Goal: Task Accomplishment & Management: Manage account settings

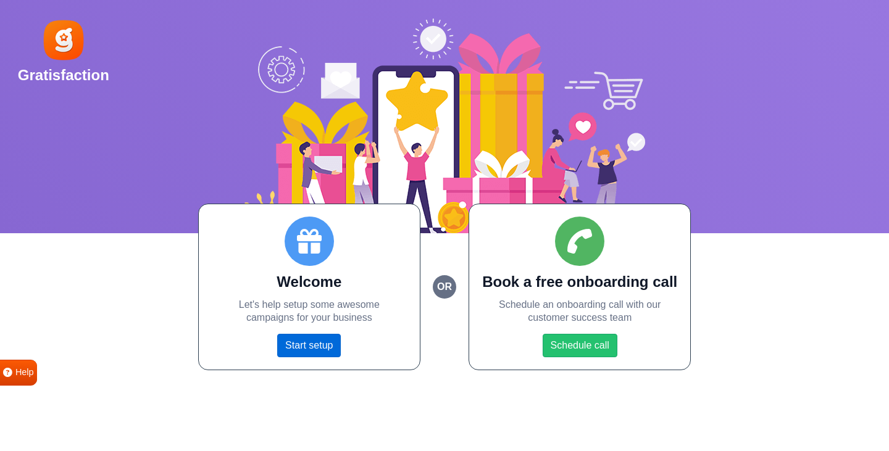
click at [302, 344] on link "Start setup" at bounding box center [309, 345] width 64 height 23
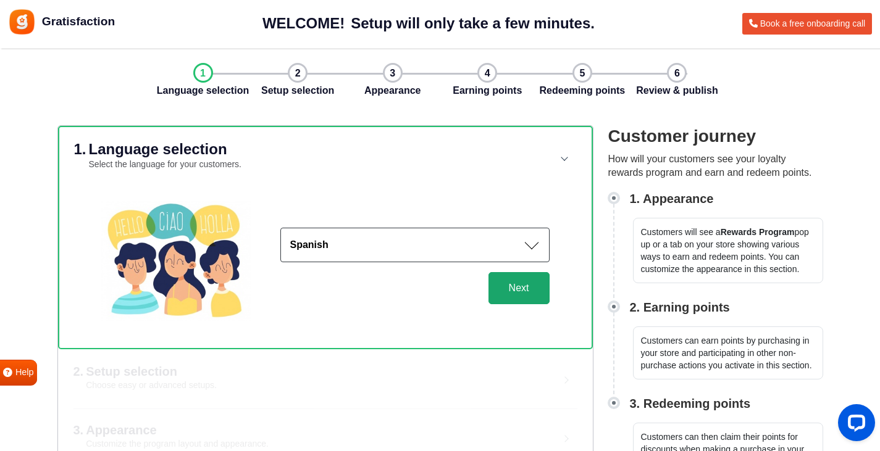
click at [511, 301] on button "Next" at bounding box center [518, 288] width 61 height 32
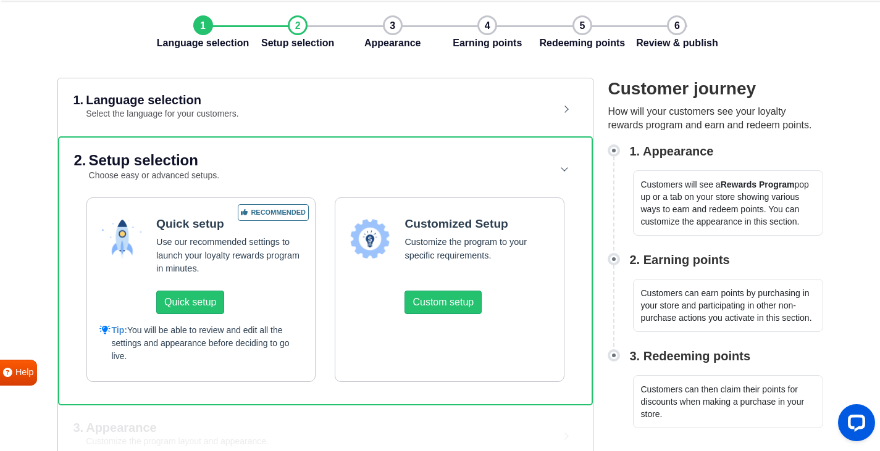
scroll to position [62, 0]
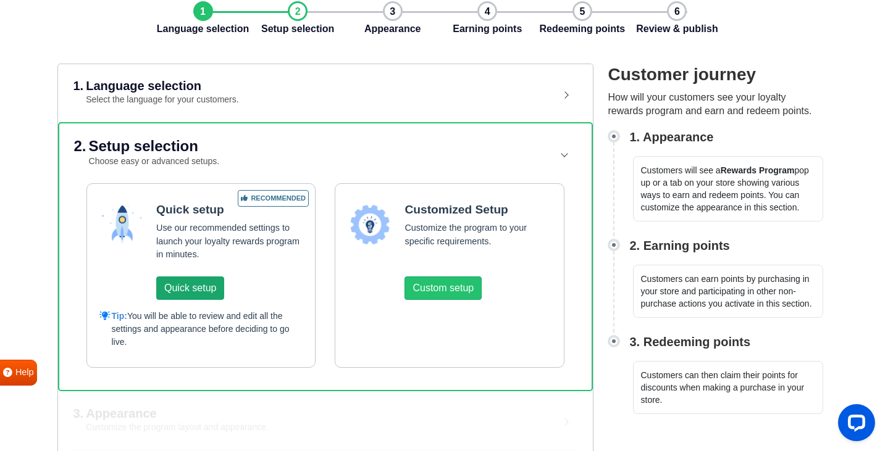
click at [202, 298] on button "Quick setup" at bounding box center [190, 288] width 68 height 23
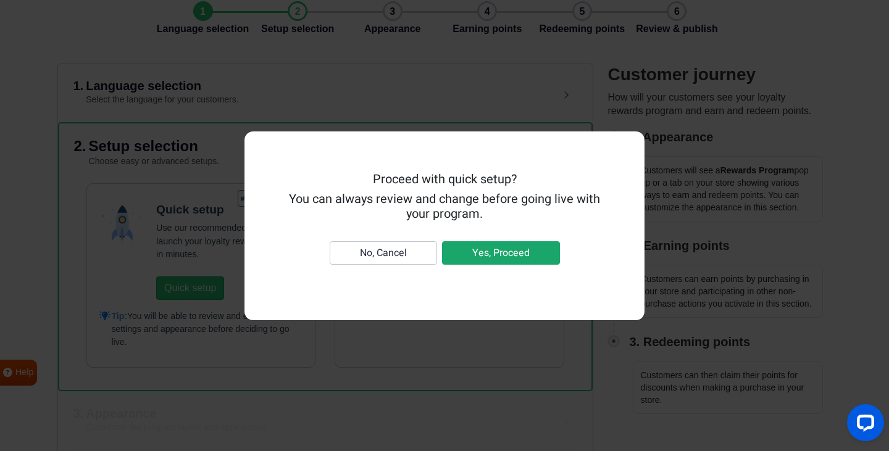
click at [473, 254] on button "Yes, Proceed" at bounding box center [501, 252] width 118 height 23
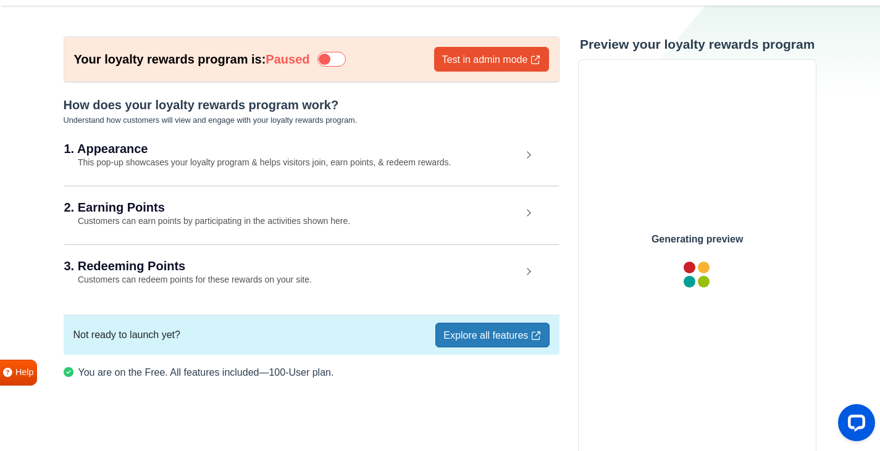
click at [224, 154] on h2 "1. Appearance" at bounding box center [292, 149] width 457 height 12
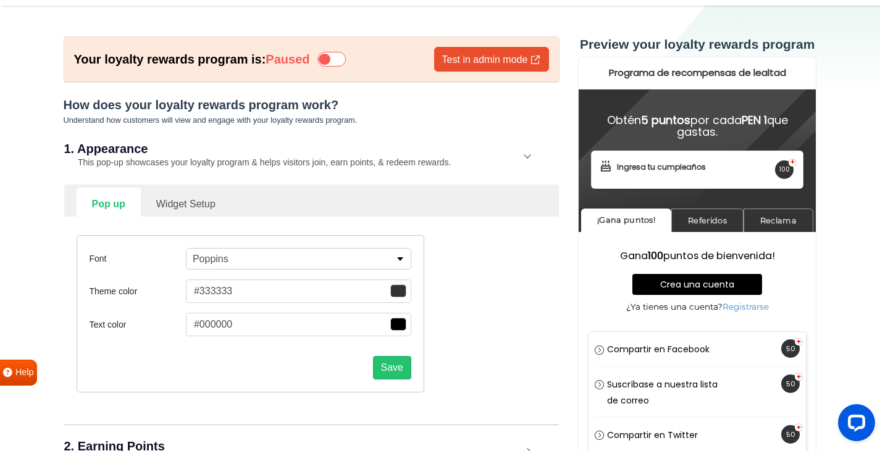
click at [197, 213] on link "Widget Setup" at bounding box center [186, 203] width 90 height 30
select select "right"
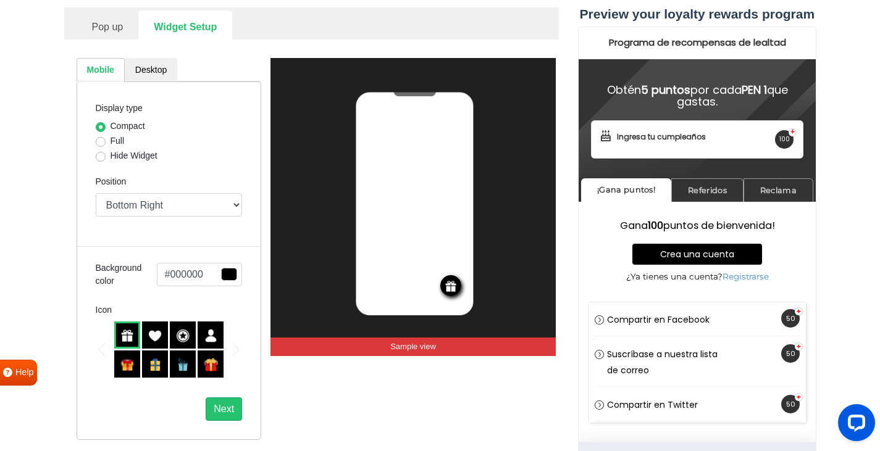
scroll to position [288, 0]
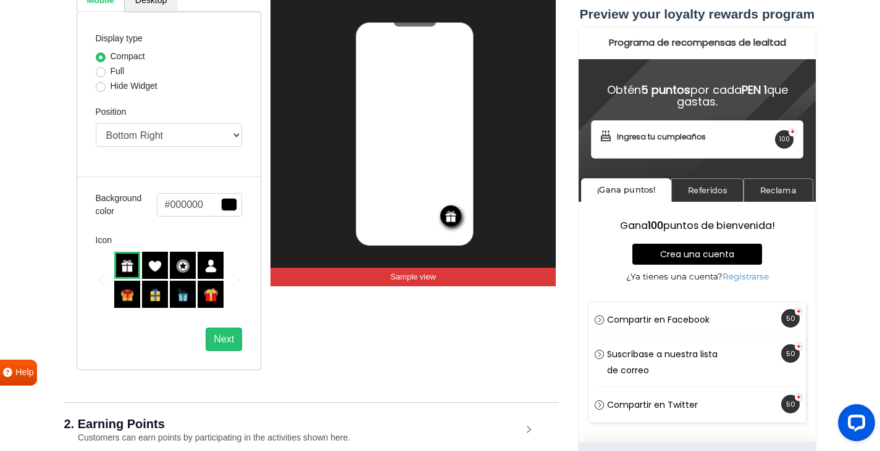
click at [209, 293] on img at bounding box center [211, 295] width 14 height 14
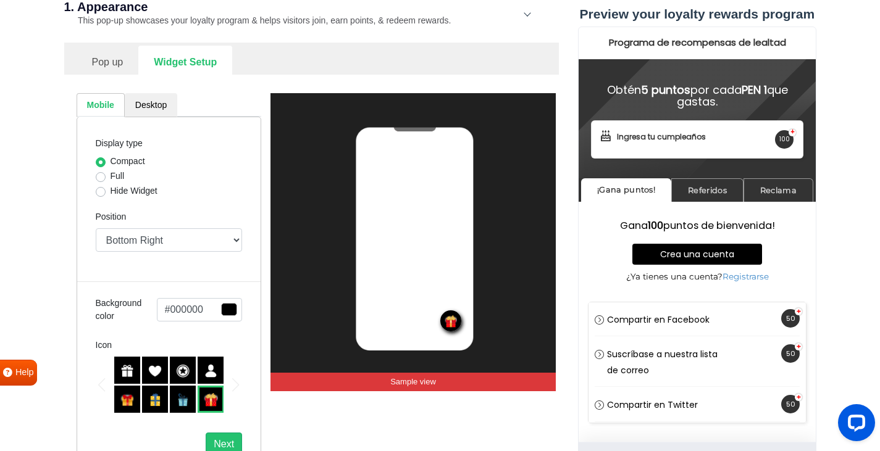
scroll to position [164, 0]
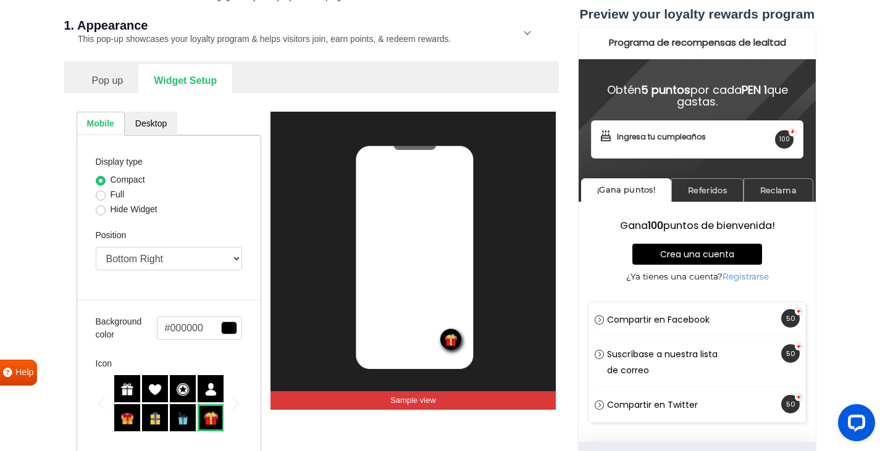
click at [156, 129] on link "Desktop" at bounding box center [151, 124] width 52 height 24
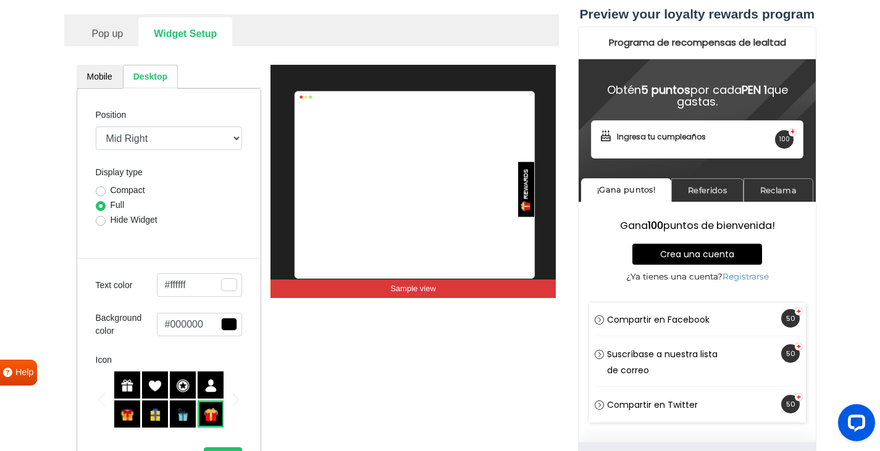
scroll to position [226, 0]
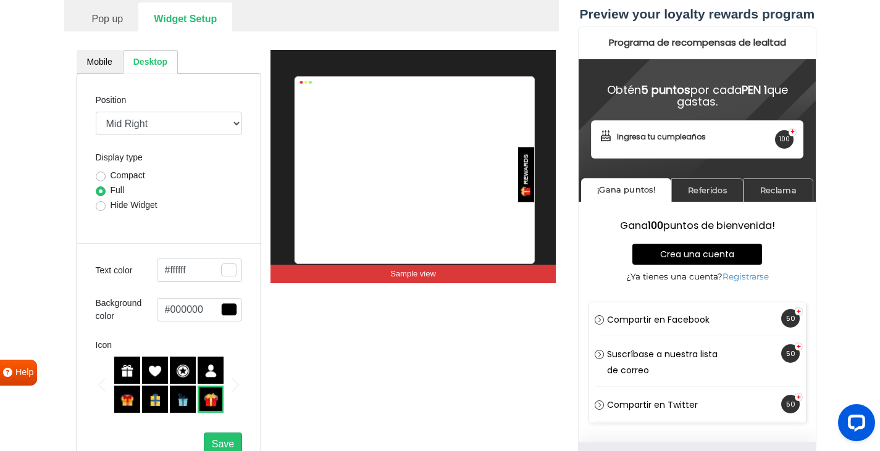
click at [119, 175] on label "Compact" at bounding box center [128, 175] width 35 height 13
click at [106, 175] on input "Compact" at bounding box center [101, 175] width 10 height 12
radio input "true"
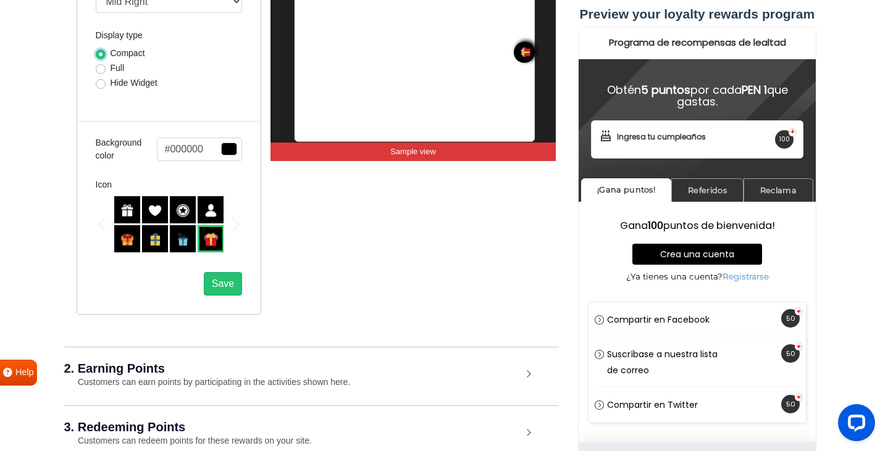
scroll to position [349, 0]
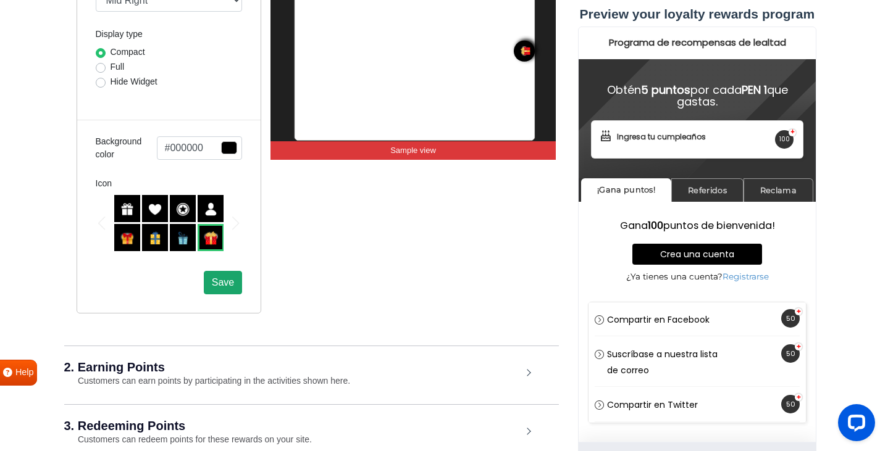
click at [220, 282] on span "Save" at bounding box center [223, 282] width 22 height 10
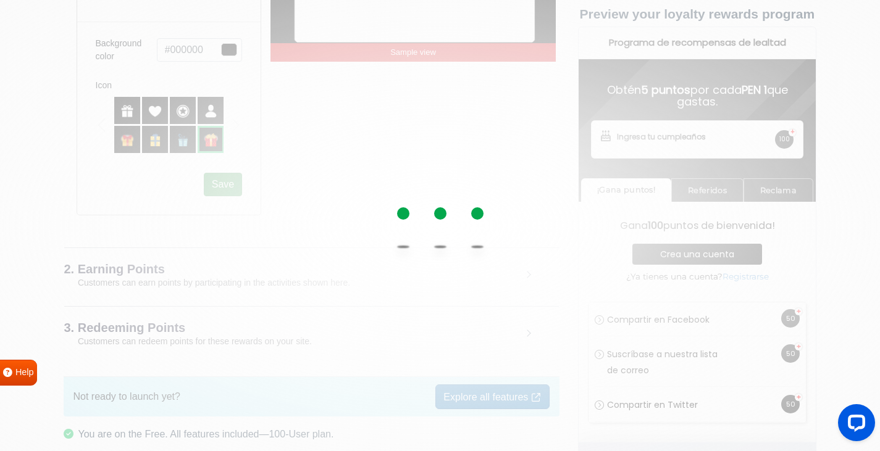
scroll to position [473, 0]
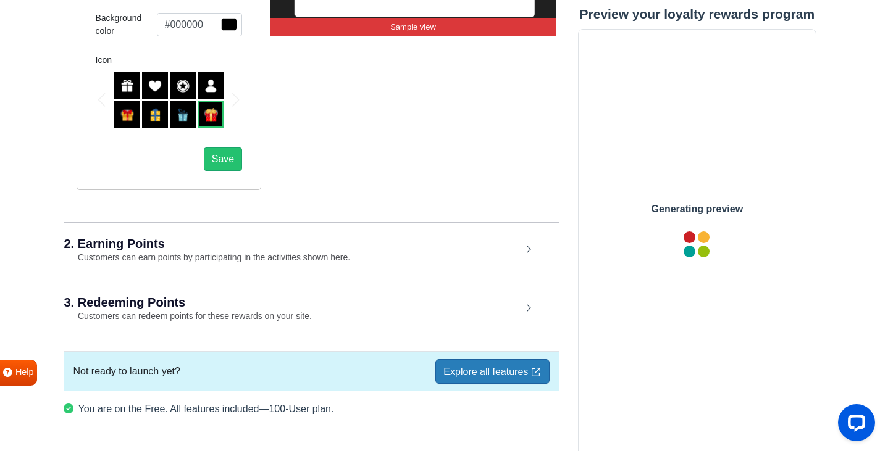
click at [163, 257] on small "Customers can earn points by participating in the activities shown here." at bounding box center [207, 257] width 286 height 10
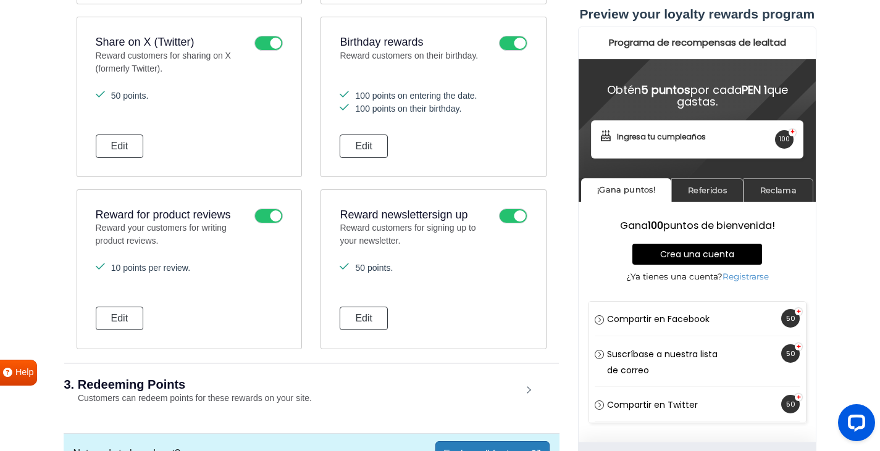
scroll to position [1201, 0]
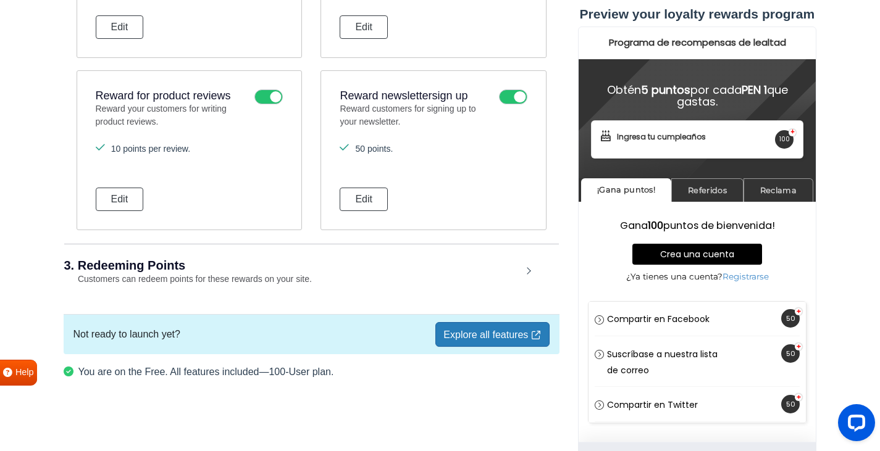
click at [179, 282] on small "Customers can redeem points for these rewards on your site." at bounding box center [188, 279] width 248 height 10
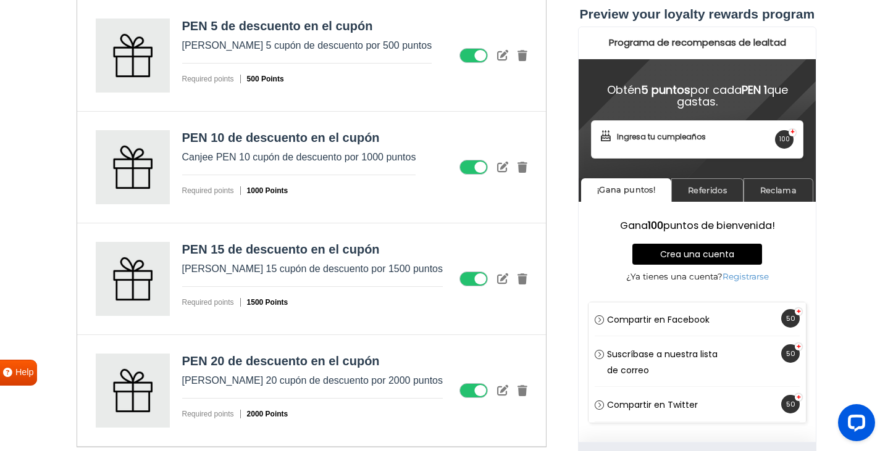
scroll to position [1880, 0]
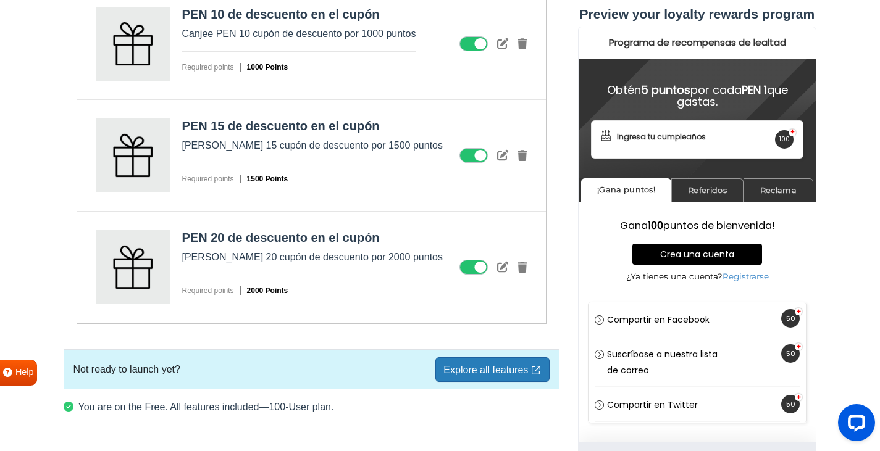
click at [472, 272] on icon at bounding box center [473, 267] width 28 height 15
click at [0, 0] on input "checkbox" at bounding box center [0, 0] width 0 height 0
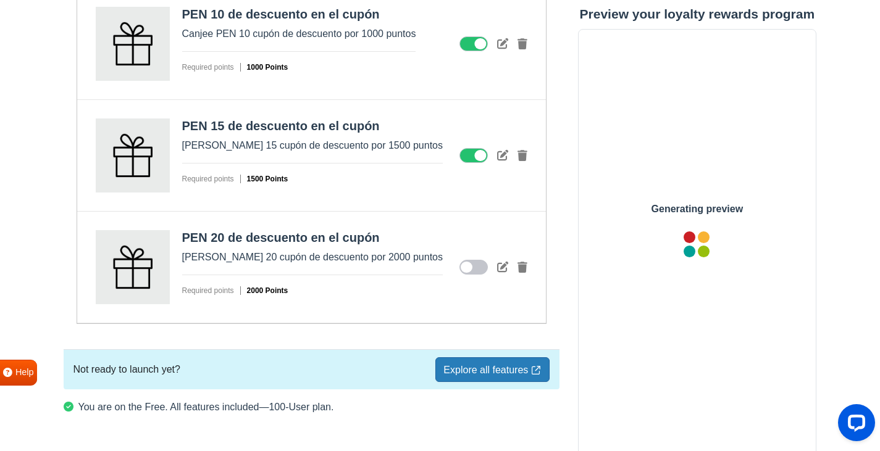
scroll to position [0, 0]
click at [472, 165] on div "PEN 15 de descuento en el cupón [PERSON_NAME] 15 cupón de descuento por 1500 pu…" at bounding box center [311, 156] width 469 height 112
click at [470, 161] on icon at bounding box center [473, 155] width 28 height 15
click at [0, 0] on input "checkbox" at bounding box center [0, 0] width 0 height 0
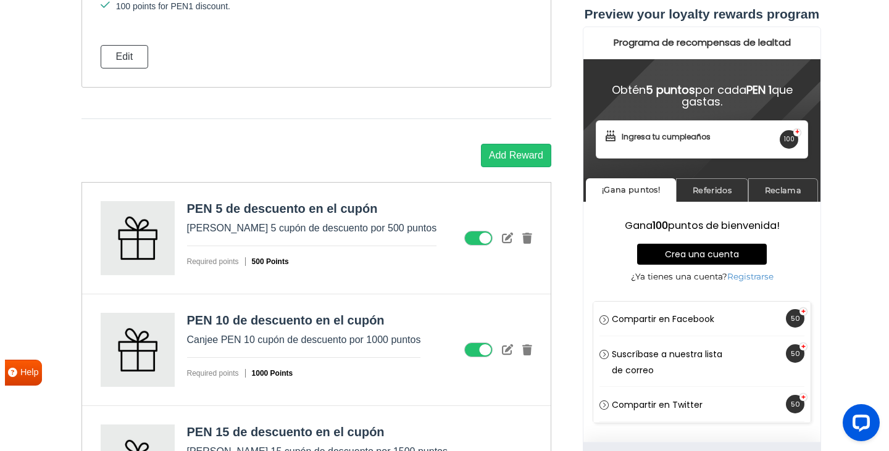
scroll to position [1572, 0]
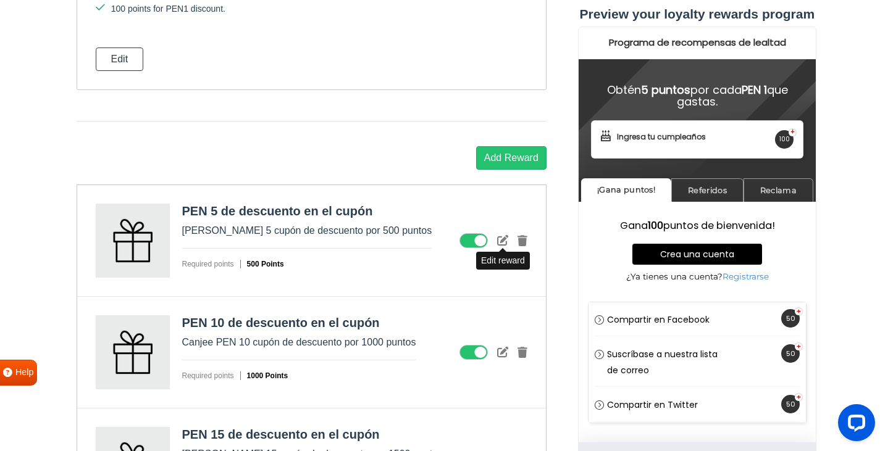
click at [506, 237] on icon at bounding box center [502, 240] width 11 height 11
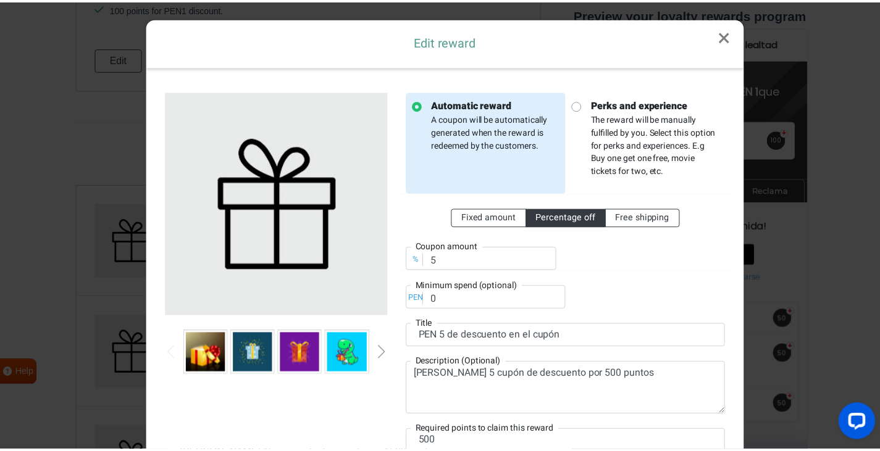
scroll to position [119, 0]
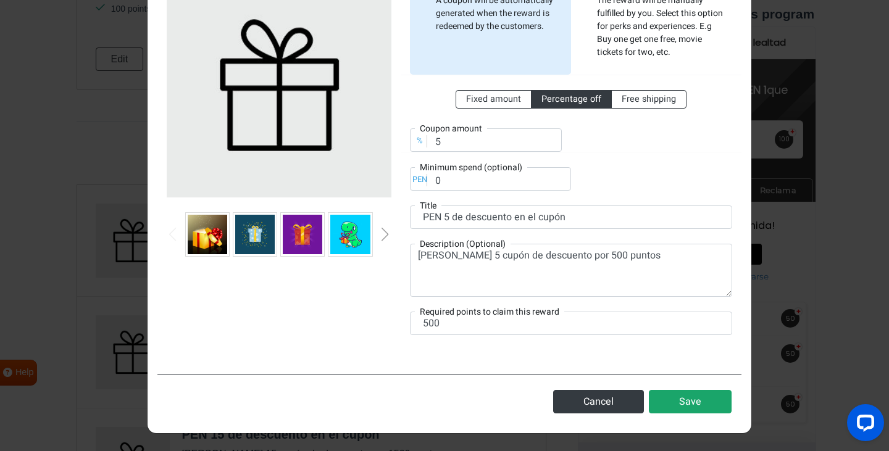
click at [665, 406] on button "Save" at bounding box center [690, 401] width 83 height 23
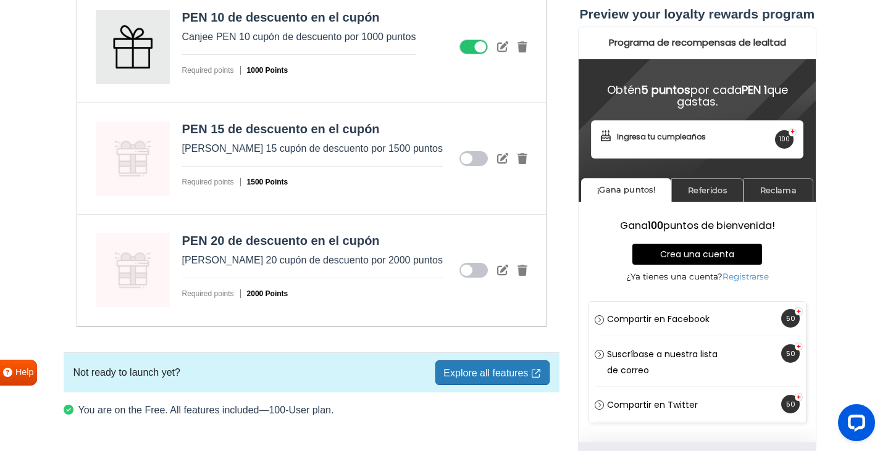
scroll to position [1855, 0]
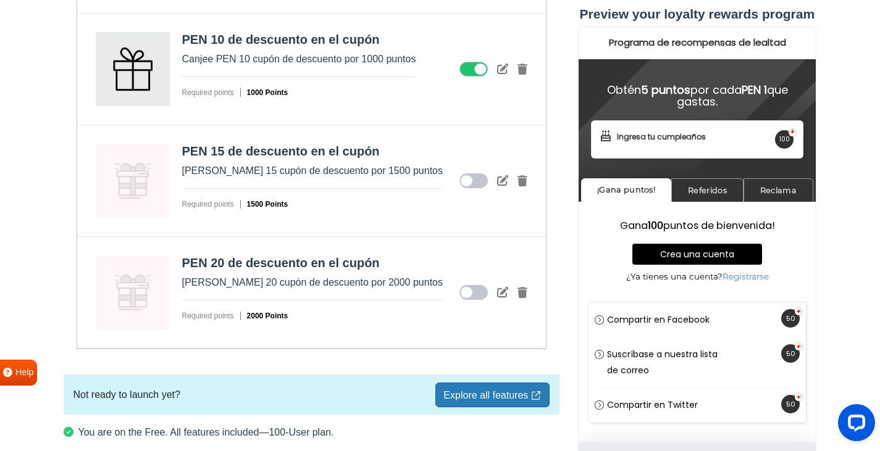
click at [465, 291] on icon at bounding box center [473, 292] width 28 height 15
click at [0, 0] on input "checkbox" at bounding box center [0, 0] width 0 height 0
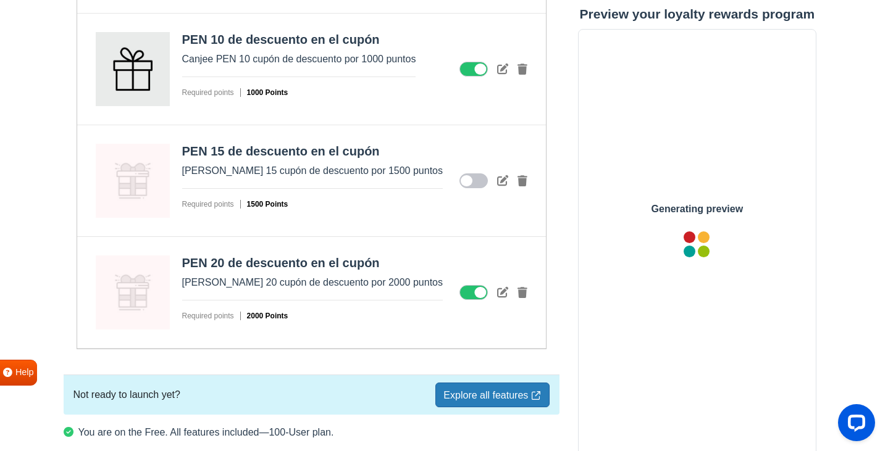
scroll to position [0, 0]
click at [468, 185] on icon at bounding box center [473, 180] width 28 height 15
click at [0, 0] on input "checkbox" at bounding box center [0, 0] width 0 height 0
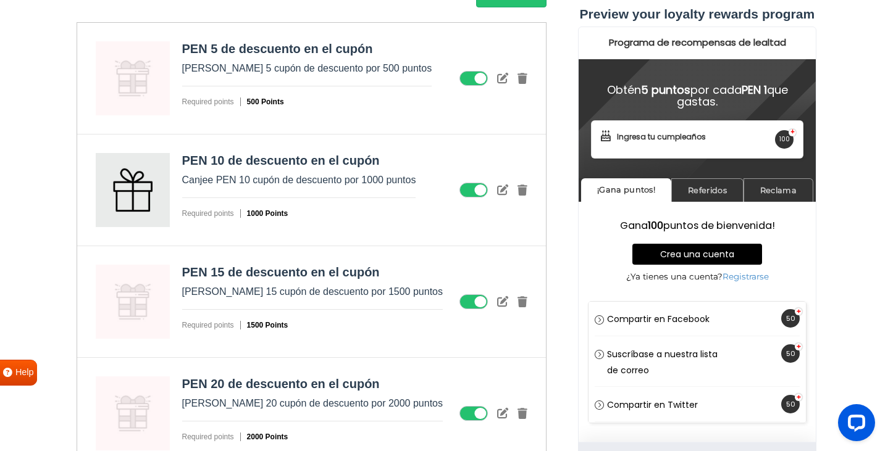
scroll to position [1793, 0]
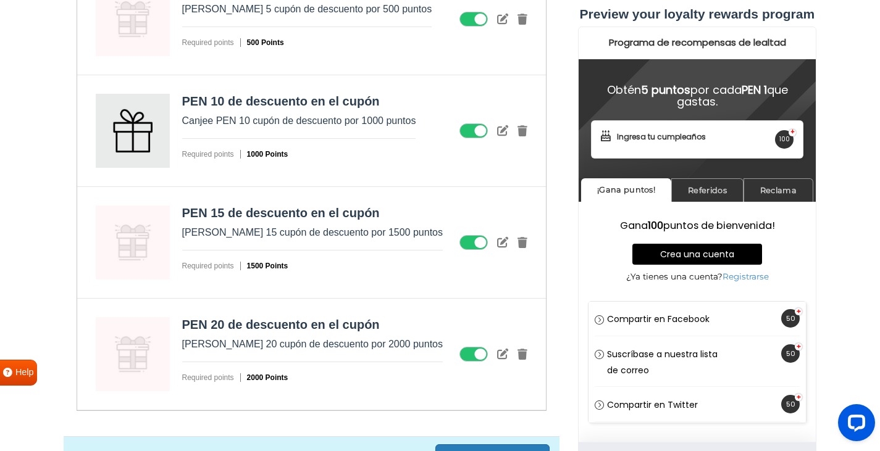
click at [480, 237] on icon at bounding box center [473, 242] width 28 height 15
click at [0, 0] on input "checkbox" at bounding box center [0, 0] width 0 height 0
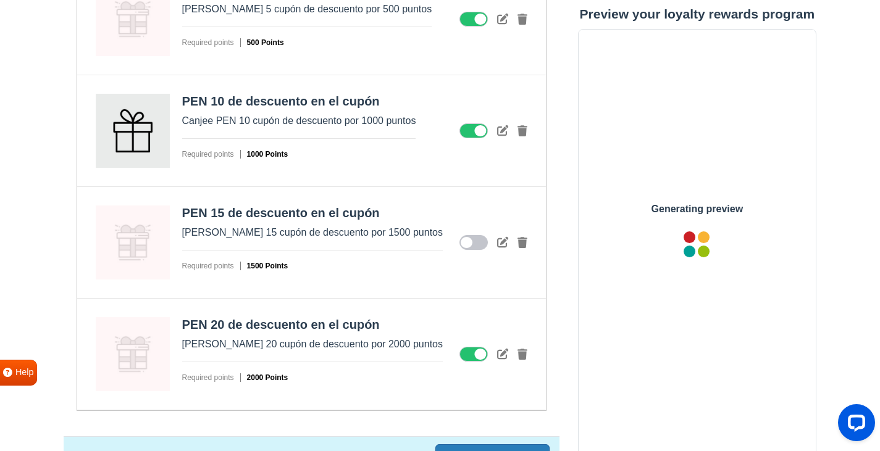
scroll to position [0, 0]
click at [463, 242] on icon at bounding box center [473, 242] width 28 height 15
click at [0, 0] on input "checkbox" at bounding box center [0, 0] width 0 height 0
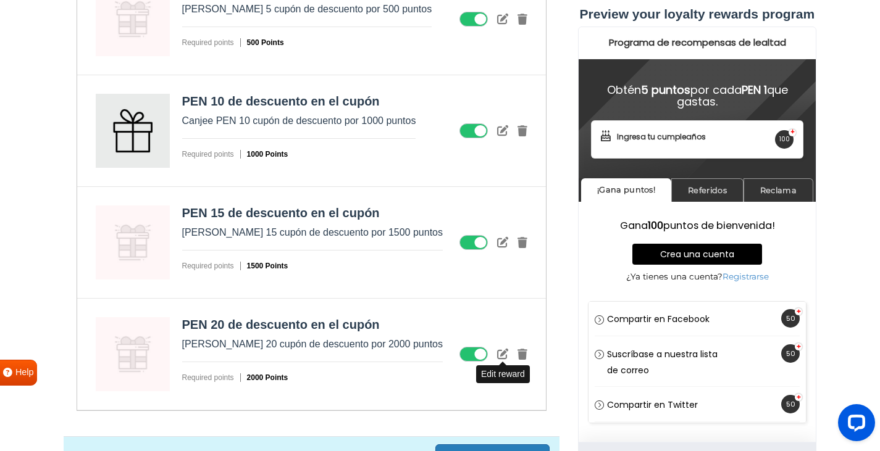
click at [498, 356] on icon at bounding box center [502, 353] width 11 height 11
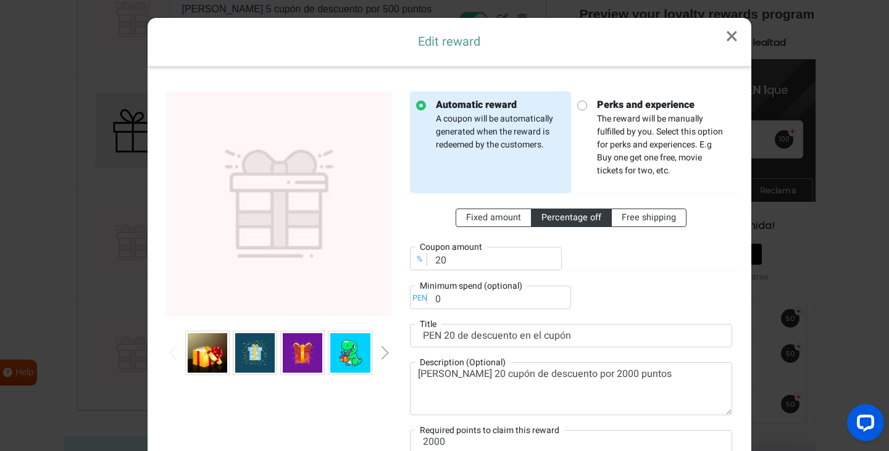
scroll to position [62, 0]
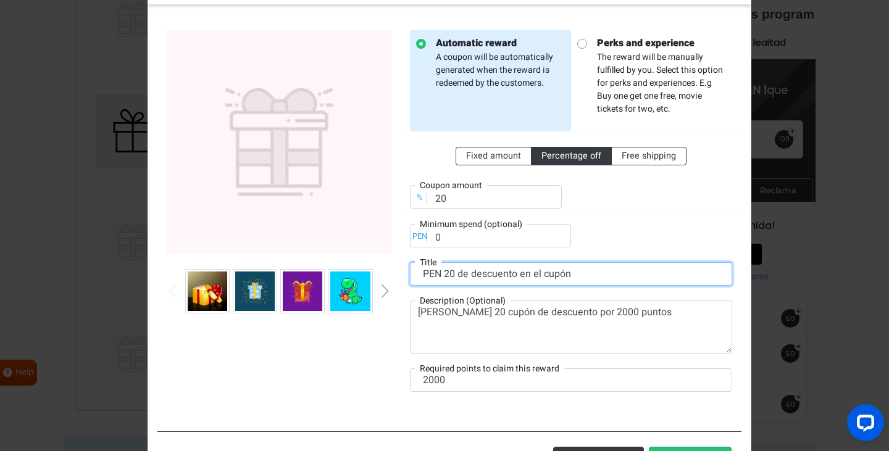
click at [441, 274] on input "PEN 20 de descuento en el cupón" at bounding box center [571, 273] width 322 height 23
drag, startPoint x: 437, startPoint y: 276, endPoint x: 394, endPoint y: 269, distance: 43.1
click at [394, 269] on div "Automatic reward A coupon will be automatically generated when the reward is re…" at bounding box center [449, 218] width 584 height 407
click at [428, 271] on input "20 de descuento en el cupón" at bounding box center [571, 273] width 322 height 23
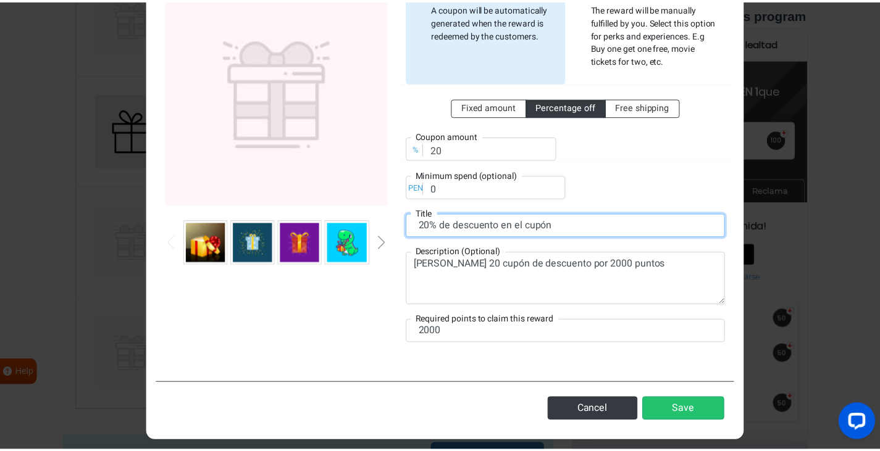
scroll to position [119, 0]
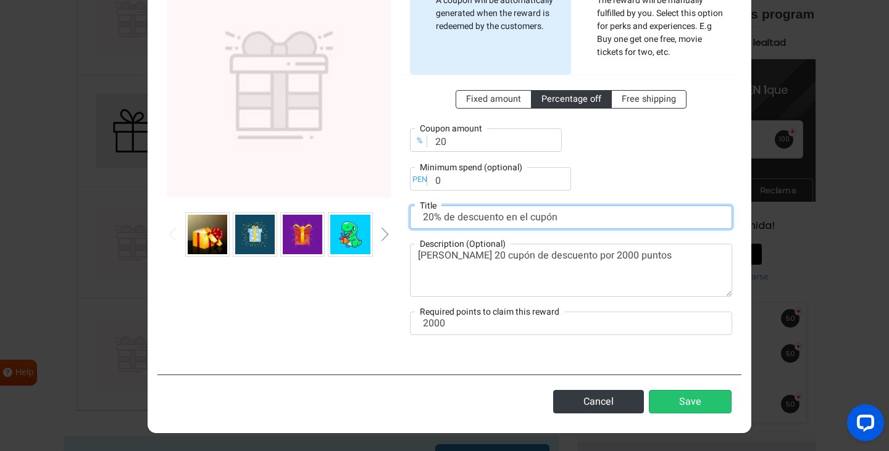
type input "20% de descuento en el cupón"
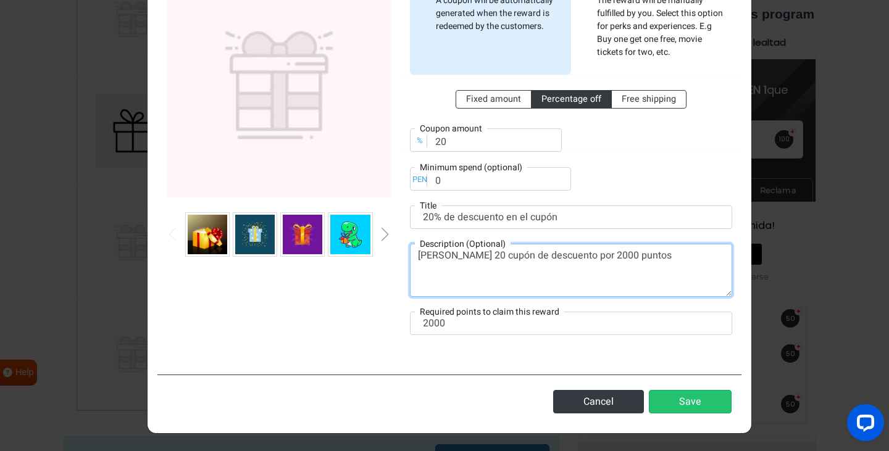
click at [456, 253] on textarea "[PERSON_NAME] 20 cupón de descuento por 2000 puntos" at bounding box center [571, 270] width 322 height 53
click at [456, 252] on textarea "[PERSON_NAME] 20 cupón de descuento por 2000 puntos" at bounding box center [571, 270] width 322 height 53
click at [460, 256] on textarea "Canjee 20 cupón de descuento por 2000 puntos" at bounding box center [571, 270] width 322 height 53
type textarea "Canjee 20% cupón de descuento por 2000 puntos"
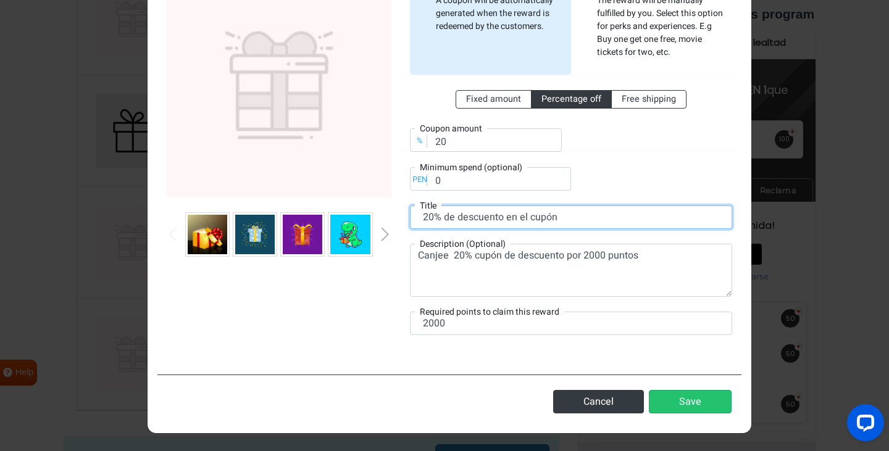
click at [431, 212] on div "Title 20% de descuento en el cupón" at bounding box center [571, 217] width 322 height 23
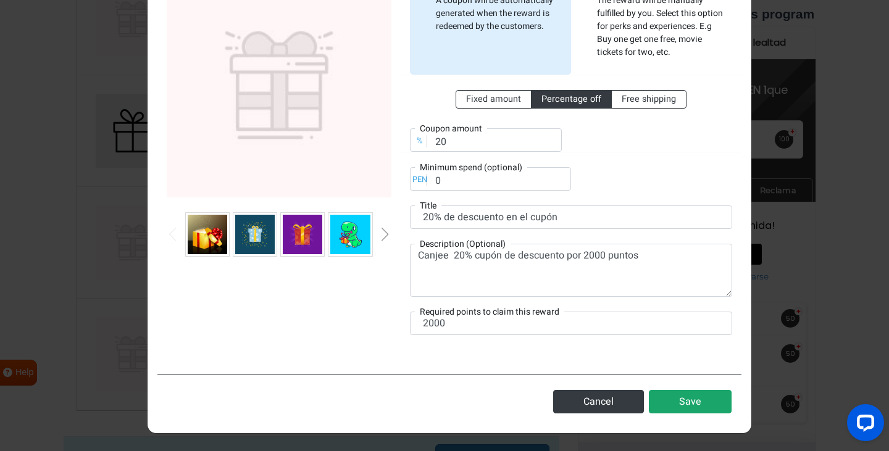
click at [680, 399] on button "Save" at bounding box center [690, 401] width 83 height 23
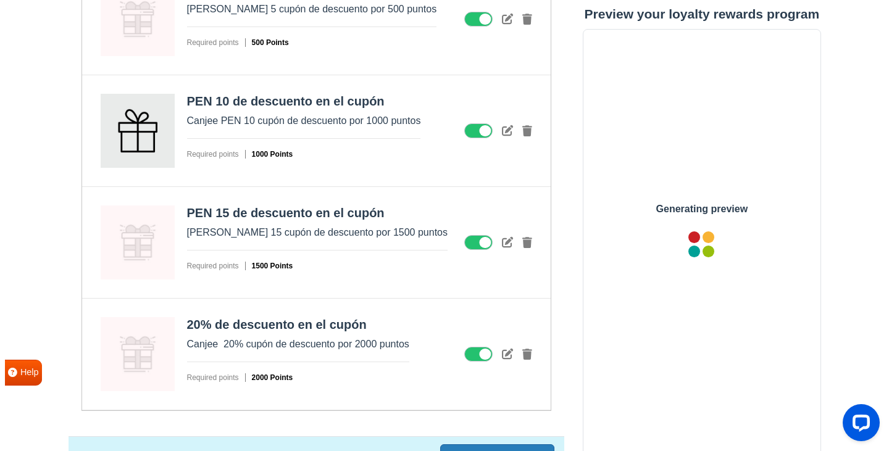
scroll to position [0, 0]
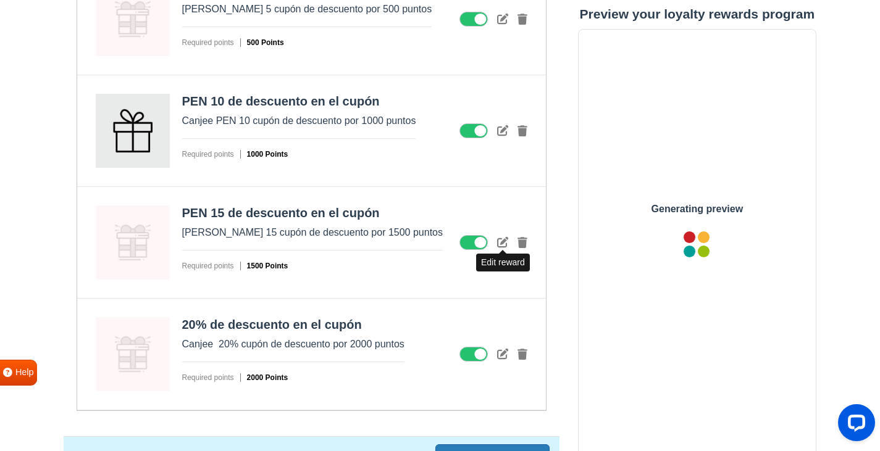
click at [498, 245] on icon at bounding box center [502, 241] width 11 height 11
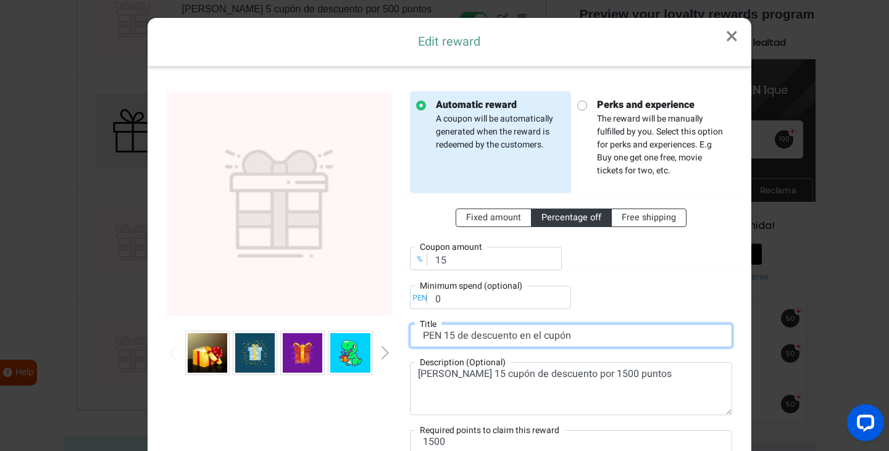
click at [449, 335] on input "PEN 15 de descuento en el cupón" at bounding box center [571, 335] width 322 height 23
paste input "%"
type input "PEN 15% de descuento en el cupón"
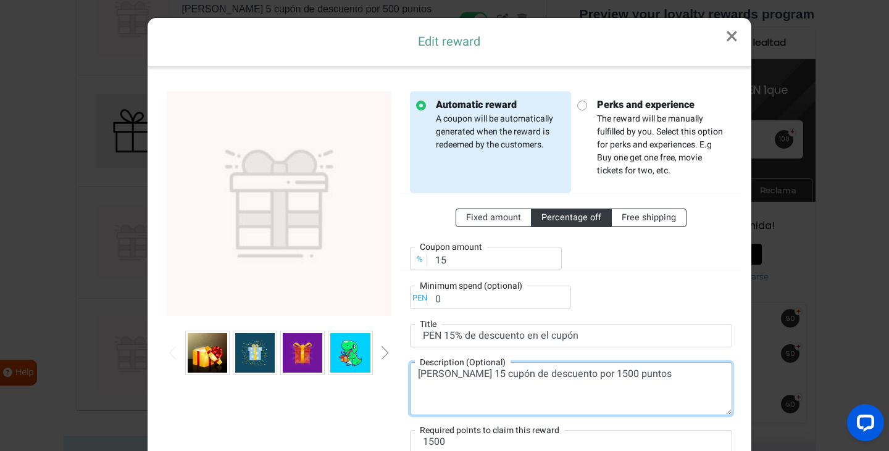
click at [455, 370] on textarea "[PERSON_NAME] 15 cupón de descuento por 1500 puntos" at bounding box center [571, 388] width 322 height 53
click at [455, 370] on textarea "Canjee 15 cupón de descuento por 1500 puntos" at bounding box center [571, 388] width 322 height 53
paste textarea "%"
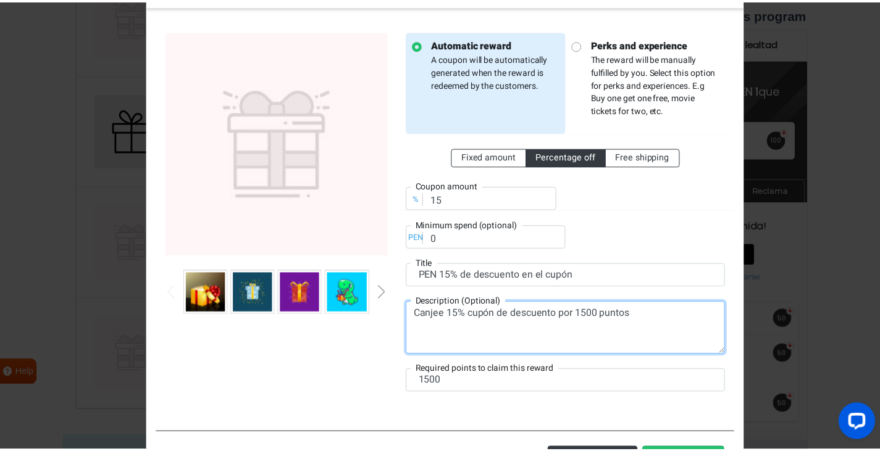
scroll to position [119, 0]
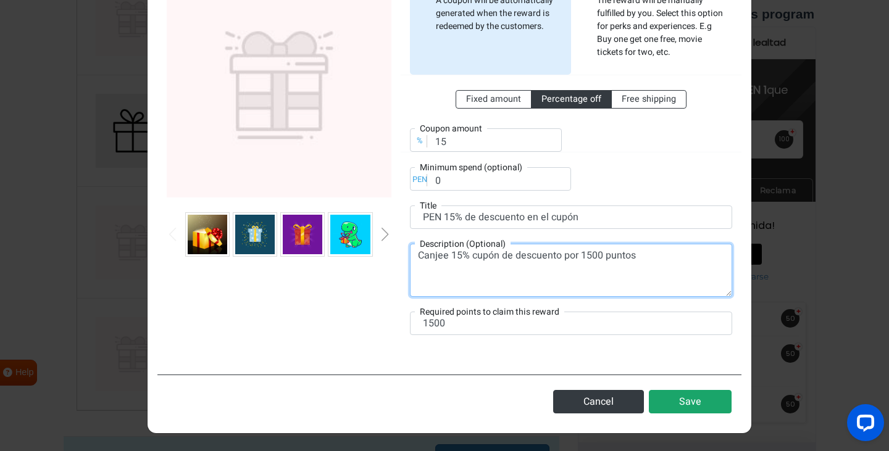
type textarea "Canjee 15% cupón de descuento por 1500 puntos"
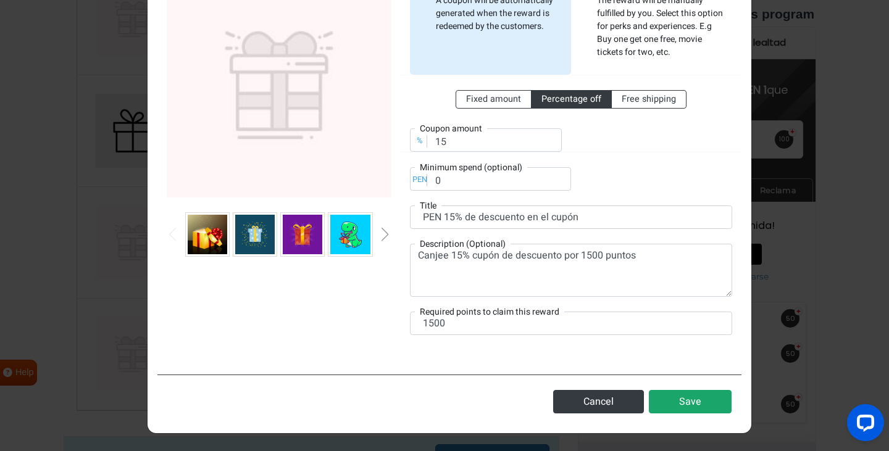
click at [676, 403] on button "Save" at bounding box center [690, 401] width 83 height 23
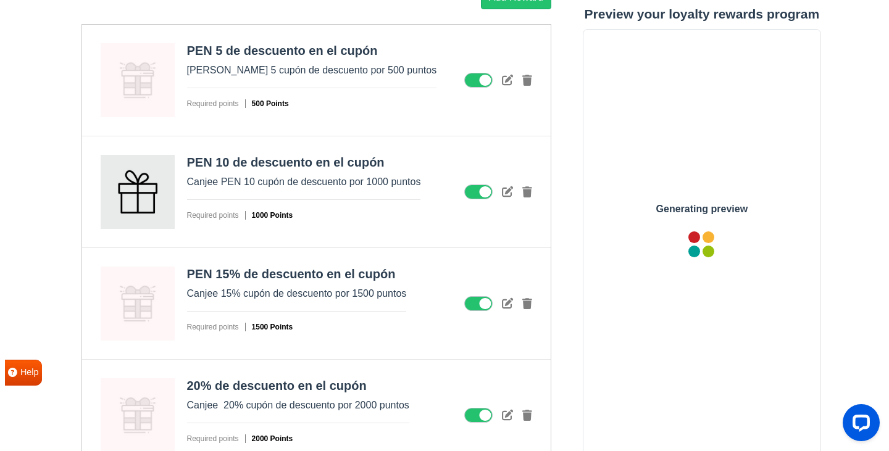
scroll to position [1670, 0]
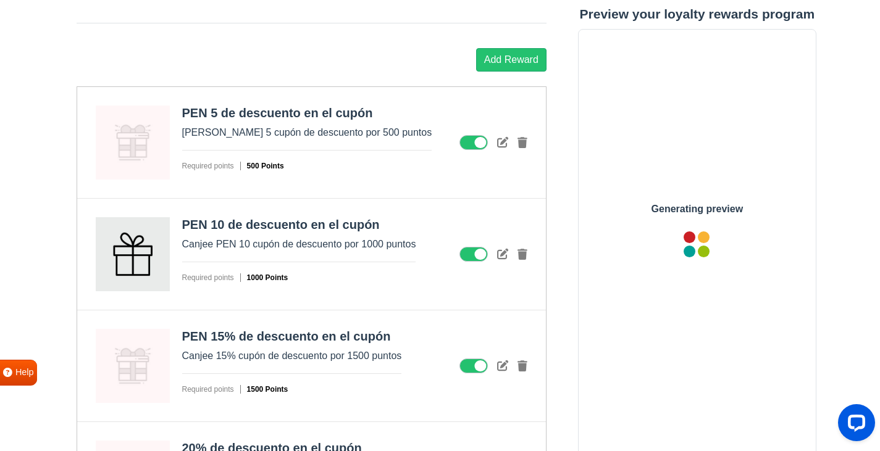
click at [498, 254] on icon at bounding box center [502, 253] width 11 height 11
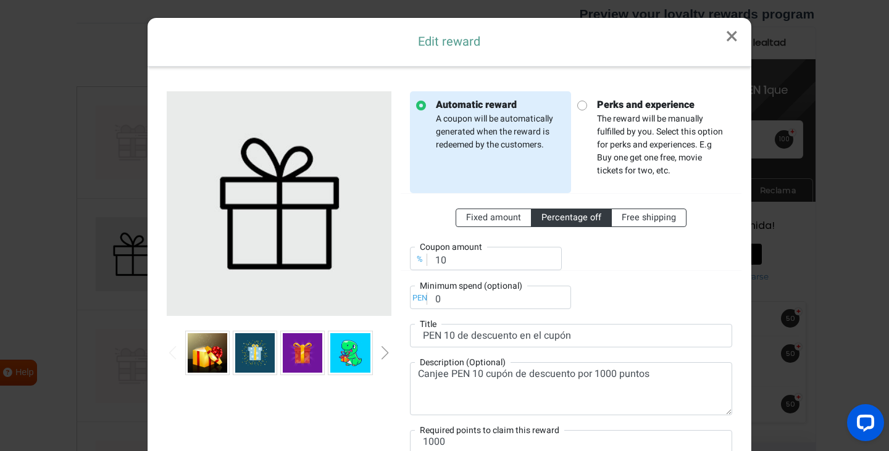
scroll to position [0, 0]
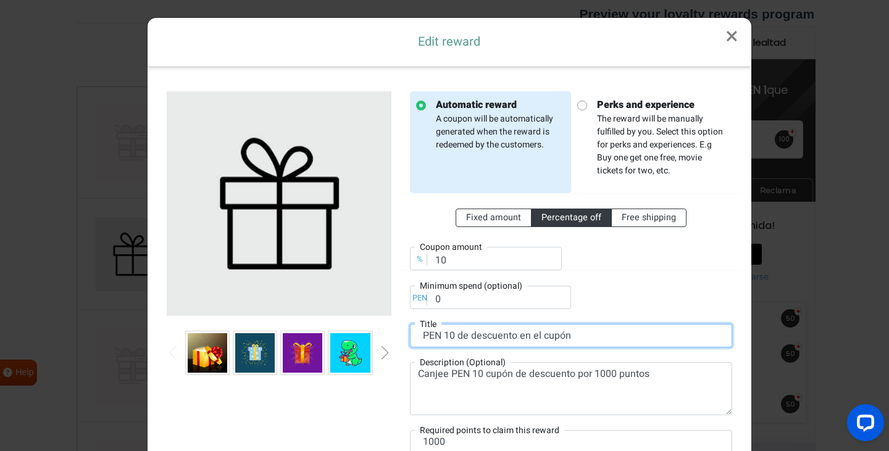
drag, startPoint x: 444, startPoint y: 327, endPoint x: 453, endPoint y: 344, distance: 18.5
click at [444, 327] on input "PEN 10 de descuento en el cupón" at bounding box center [571, 335] width 322 height 23
click at [451, 336] on input "PEN 10 de descuento en el cupón" at bounding box center [571, 335] width 322 height 23
paste input "%"
type input "PEN 10% de descuento en el cupón"
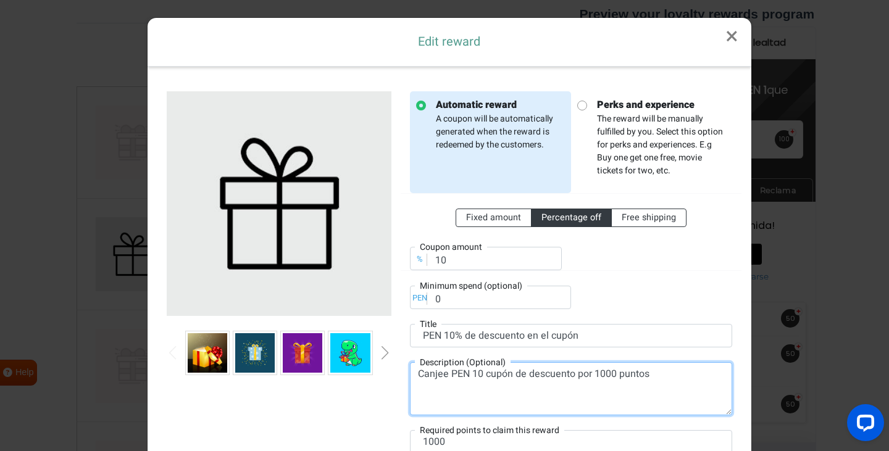
click at [452, 373] on textarea "Canjee PEN 10 cupón de descuento por 1000 puntos" at bounding box center [571, 388] width 322 height 53
click at [456, 372] on textarea "Canjee 10 cupón de descuento por 1000 puntos" at bounding box center [571, 388] width 322 height 53
paste textarea "%"
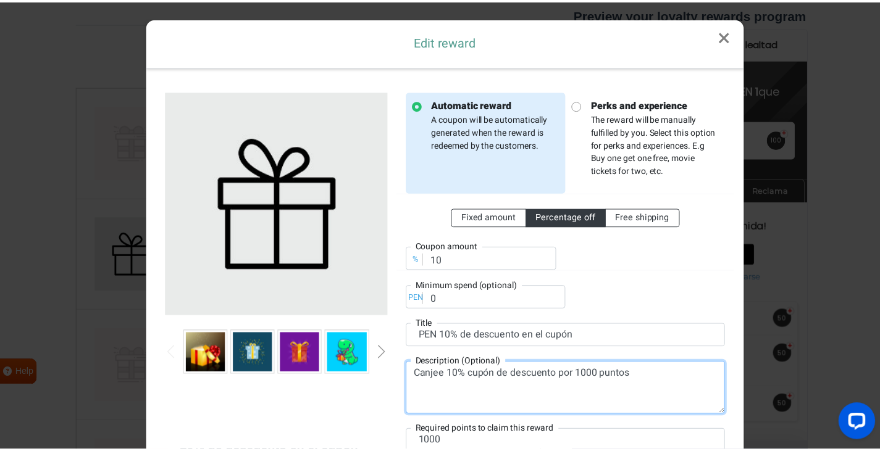
scroll to position [119, 0]
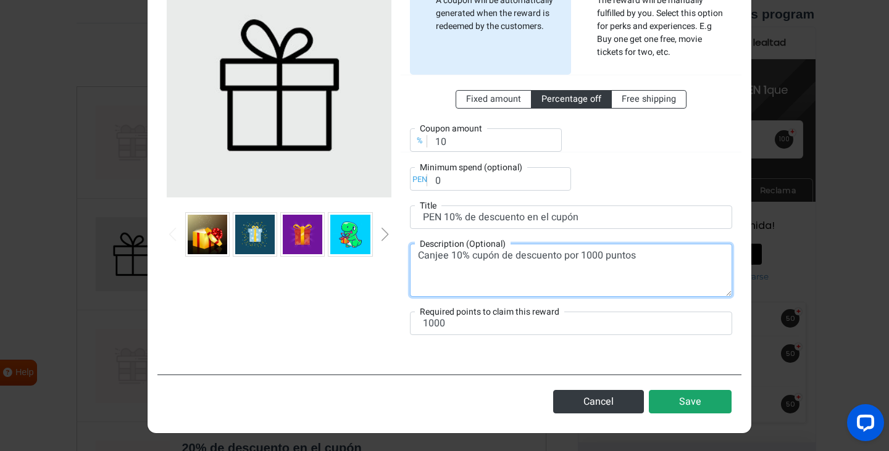
type textarea "Canjee 10% cupón de descuento por 1000 puntos"
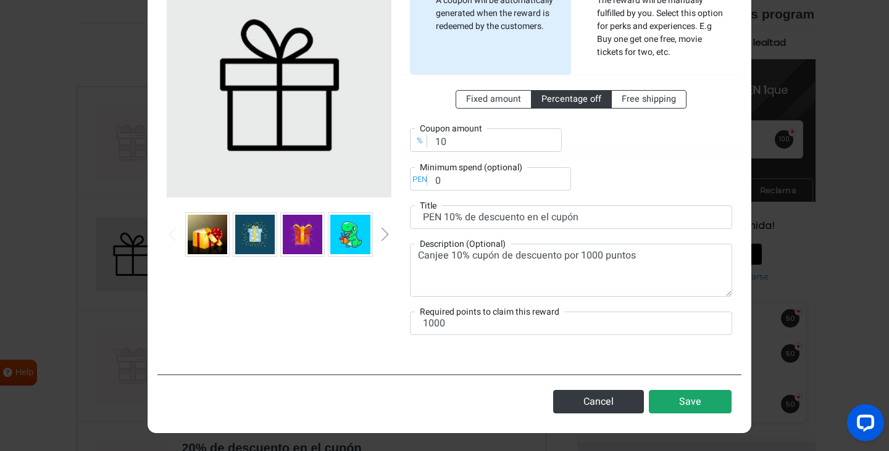
click at [679, 403] on button "Save" at bounding box center [690, 401] width 83 height 23
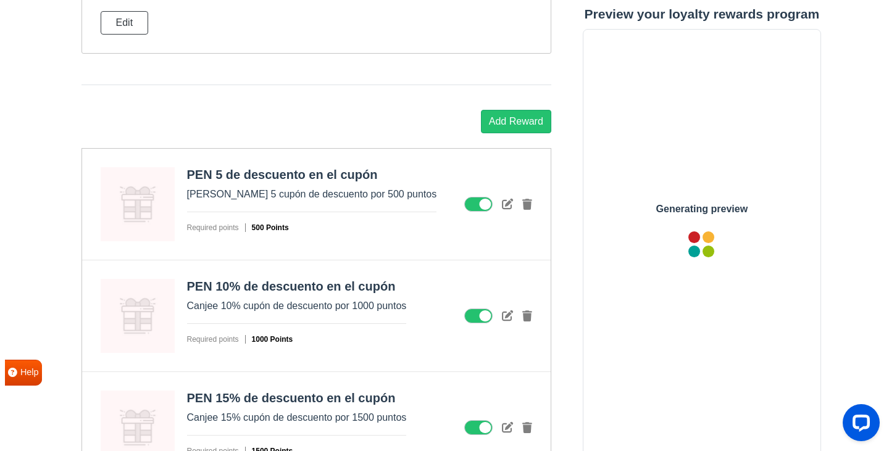
scroll to position [0, 0]
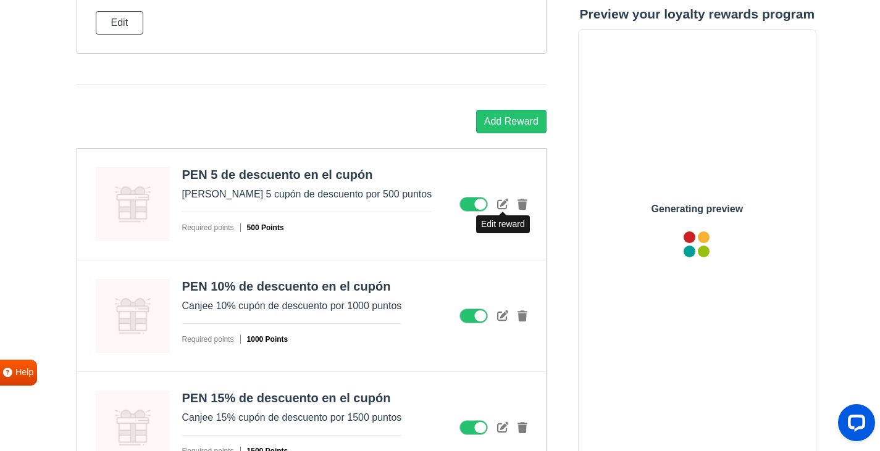
click at [506, 206] on icon at bounding box center [502, 203] width 11 height 11
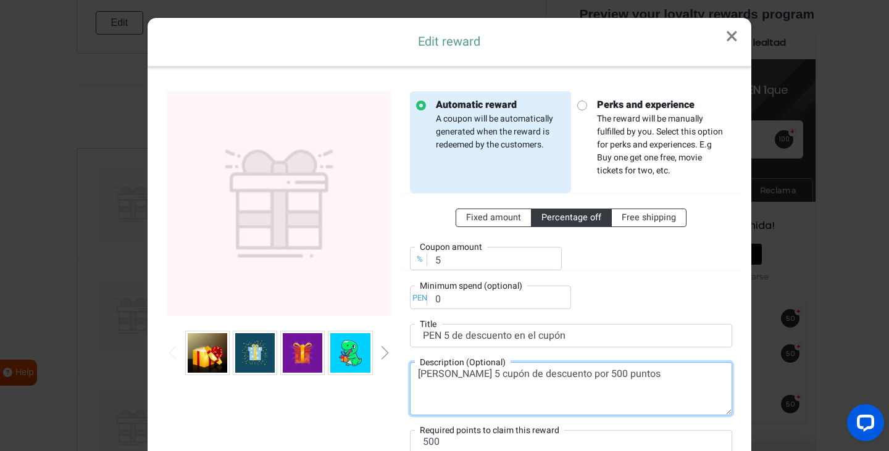
click at [462, 374] on textarea "[PERSON_NAME] 5 cupón de descuento por 500 puntos" at bounding box center [571, 388] width 322 height 53
click at [463, 374] on textarea "[PERSON_NAME] 5 cupón de descuento por 500 puntos" at bounding box center [571, 388] width 322 height 53
click at [461, 374] on textarea "[PERSON_NAME] 5 cupón de descuento por 500 puntos" at bounding box center [571, 388] width 322 height 53
click at [453, 376] on textarea "[PERSON_NAME] 5 cupón de descuento por 500 puntos" at bounding box center [571, 388] width 322 height 53
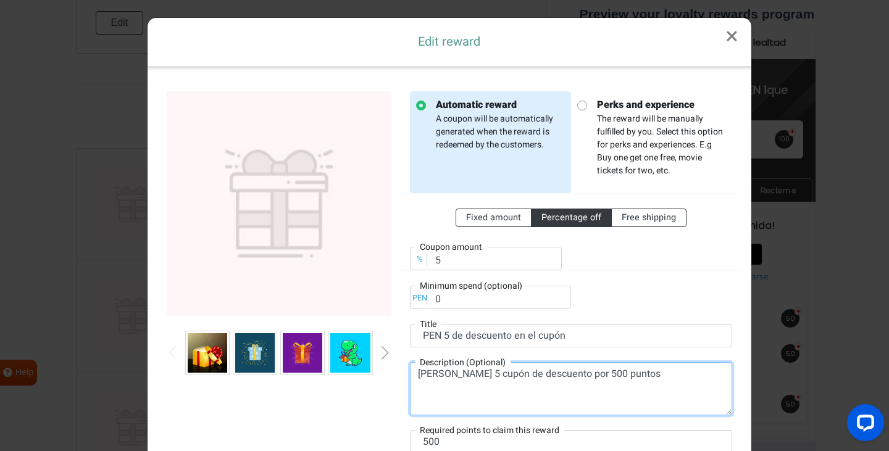
click at [453, 376] on textarea "[PERSON_NAME] 5 cupón de descuento por 500 puntos" at bounding box center [571, 388] width 322 height 53
type textarea "Canjee 5 cupón de descuento por 500 puntos"
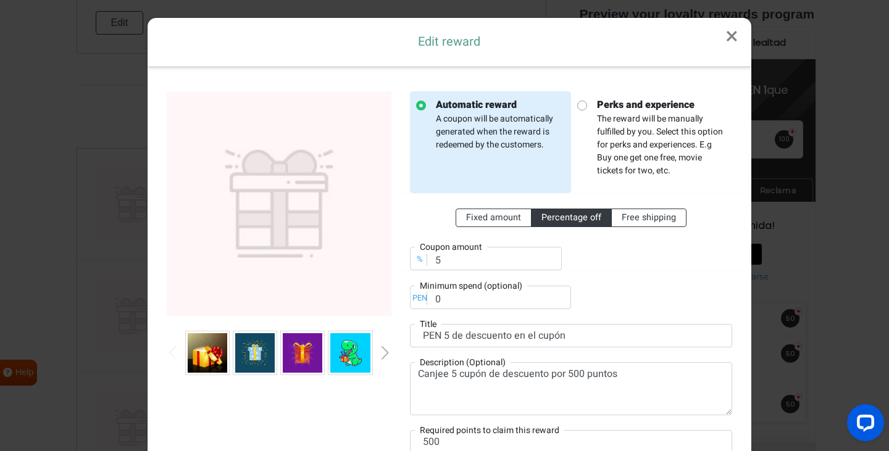
click at [423, 330] on label "Title" at bounding box center [428, 324] width 27 height 13
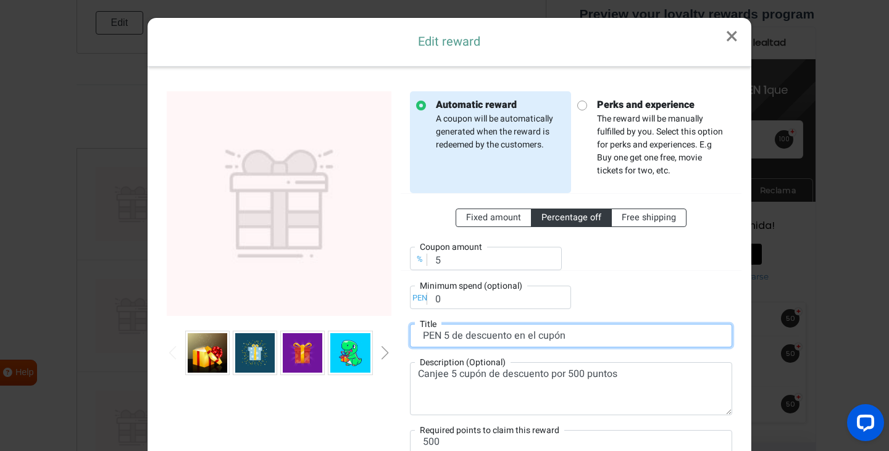
click at [427, 338] on input "PEN 5 de descuento en el cupón" at bounding box center [571, 335] width 322 height 23
click at [427, 338] on input "5 de descuento en el cupón" at bounding box center [571, 335] width 322 height 23
click at [422, 335] on input "5 de descuento en el cupón" at bounding box center [571, 335] width 322 height 23
paste input "%"
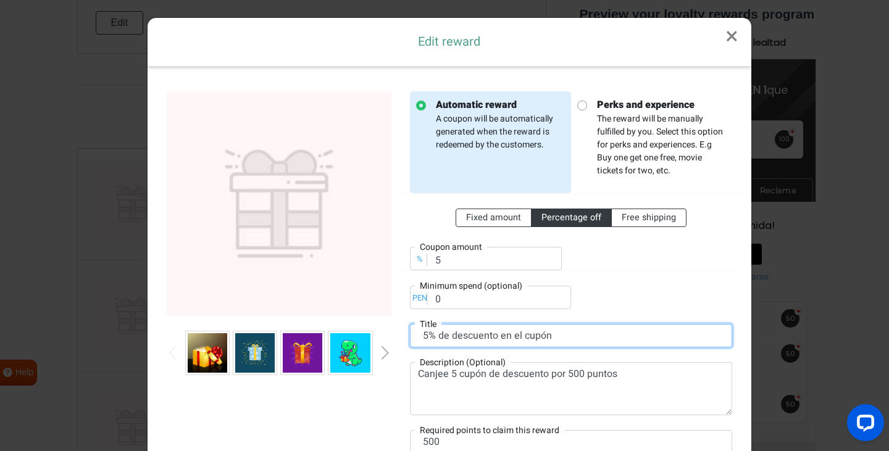
type input "5% de descuento en el cupón"
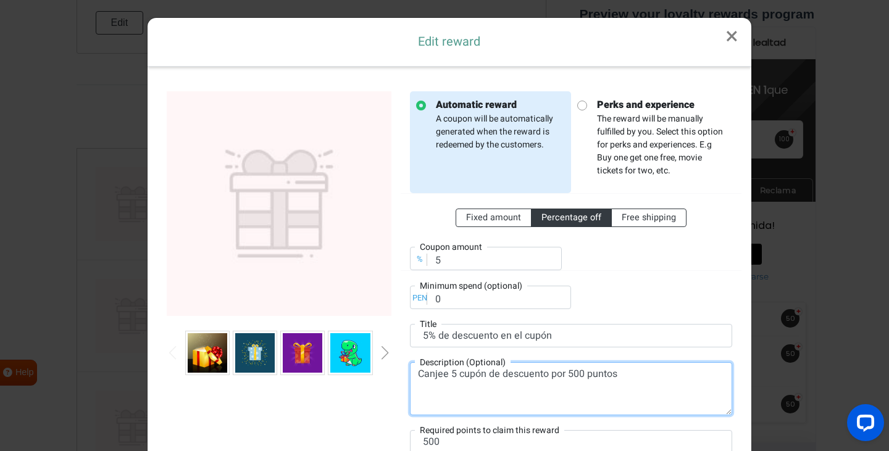
click at [448, 373] on textarea "Canjee 5 cupón de descuento por 500 puntos" at bounding box center [571, 388] width 322 height 53
paste textarea "%"
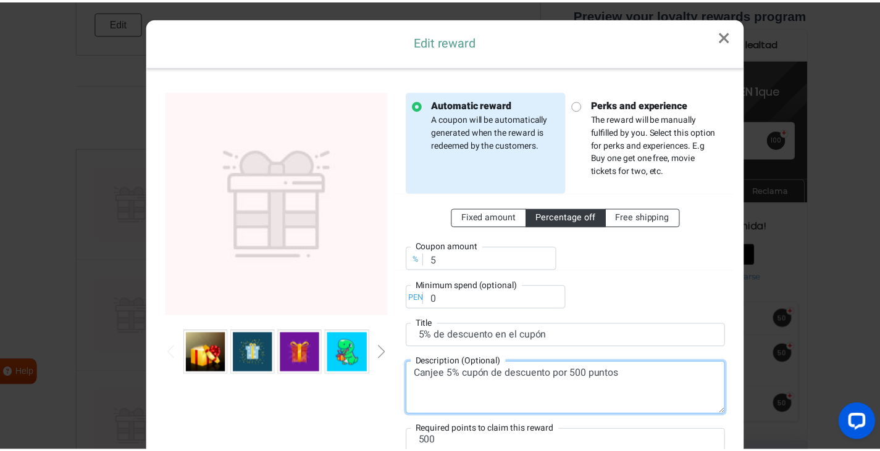
scroll to position [119, 0]
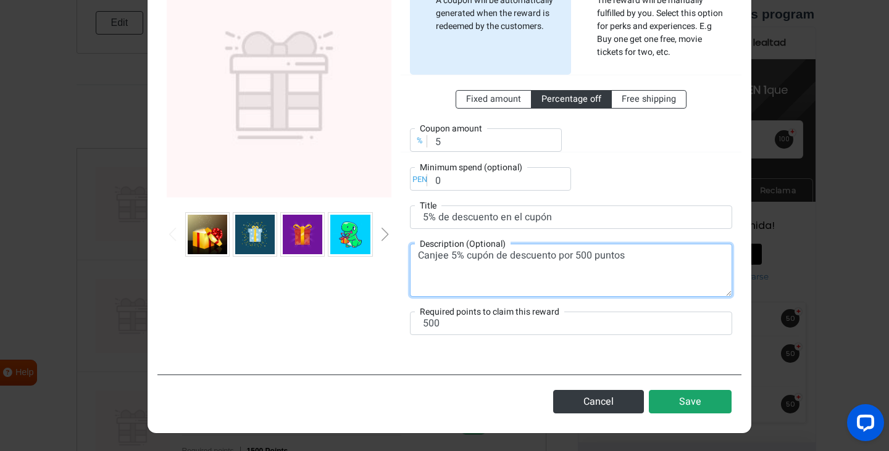
type textarea "Canjee 5% cupón de descuento por 500 puntos"
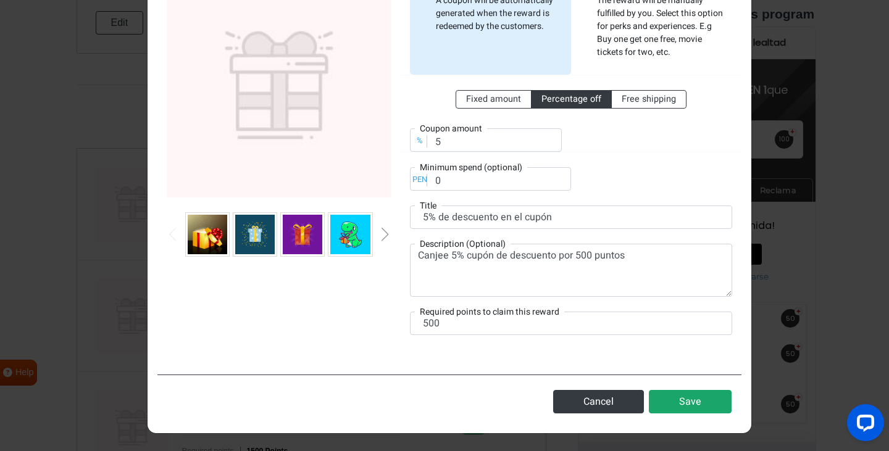
click at [699, 397] on button "Save" at bounding box center [690, 401] width 83 height 23
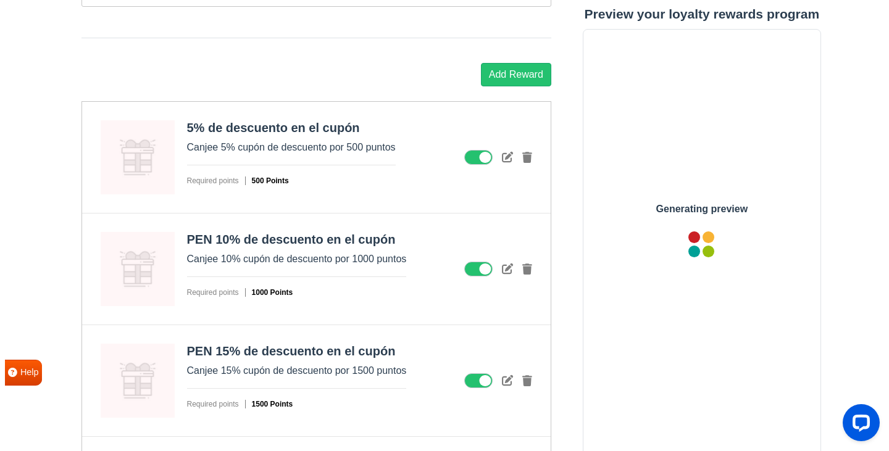
scroll to position [1670, 0]
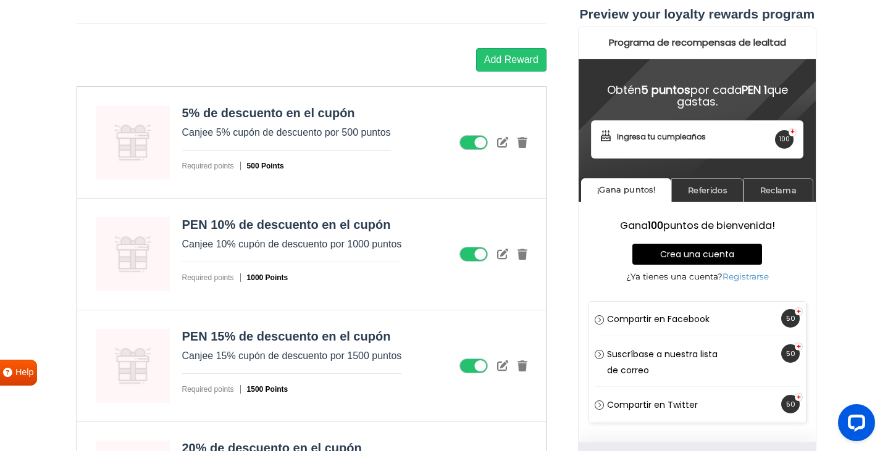
click at [504, 257] on icon at bounding box center [502, 253] width 11 height 11
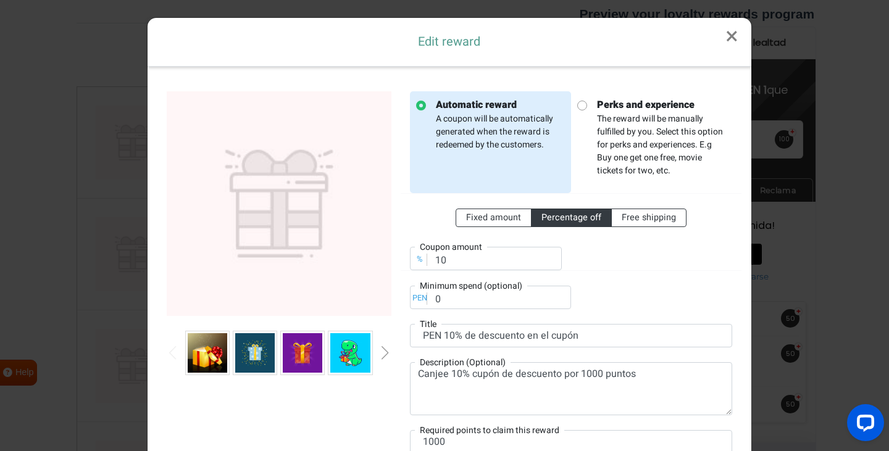
scroll to position [0, 0]
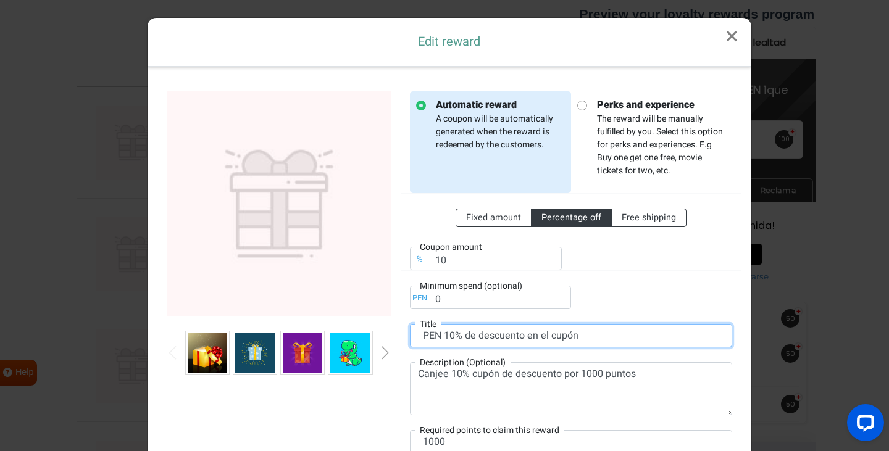
click at [423, 337] on input "PEN 10% de descuento en el cupón" at bounding box center [571, 335] width 322 height 23
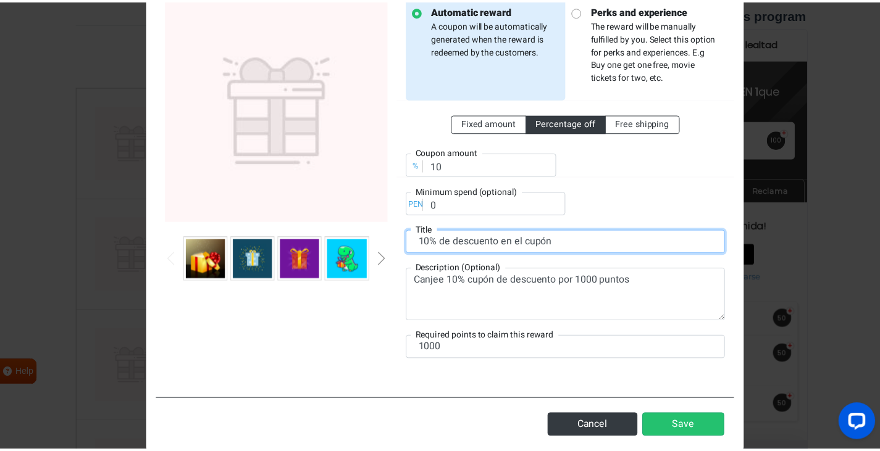
scroll to position [119, 0]
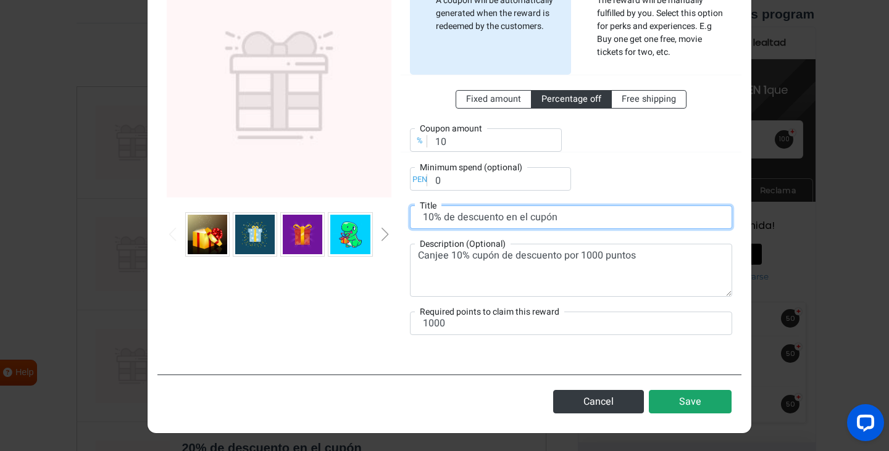
type input "10% de descuento en el cupón"
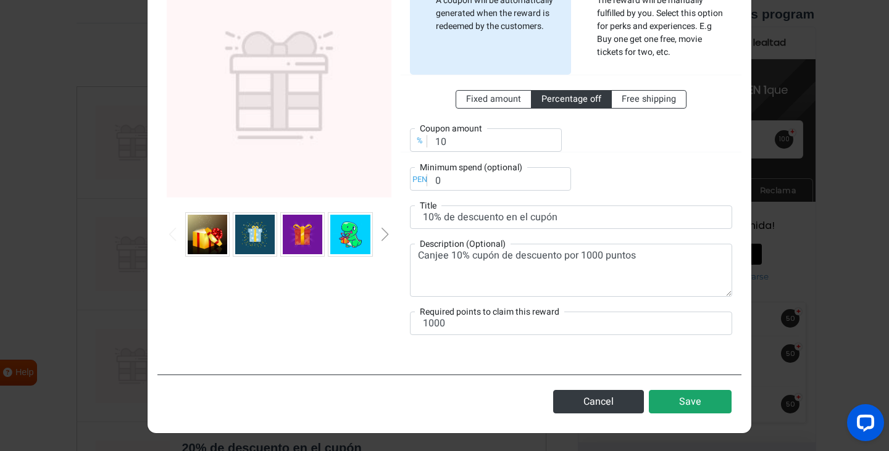
click at [679, 398] on button "Save" at bounding box center [690, 401] width 83 height 23
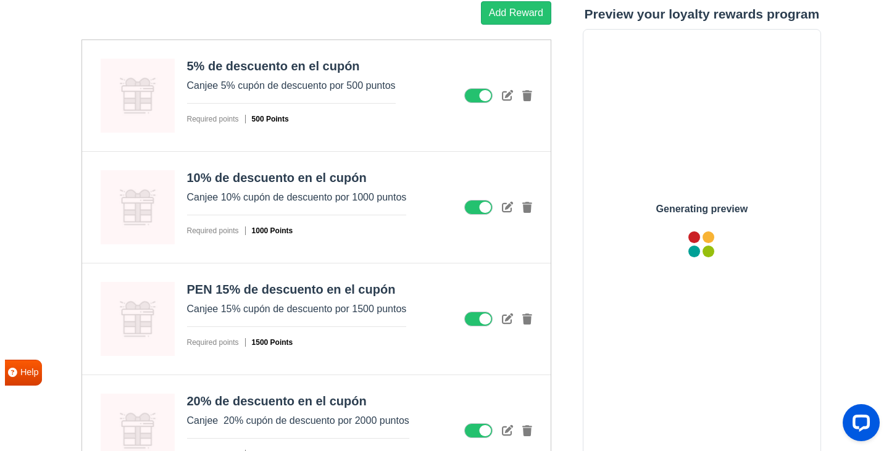
scroll to position [1732, 0]
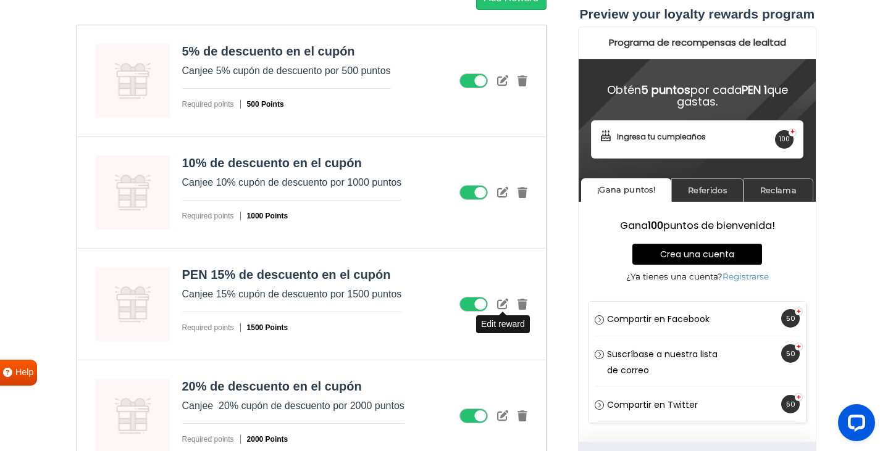
click at [503, 306] on icon at bounding box center [502, 303] width 11 height 11
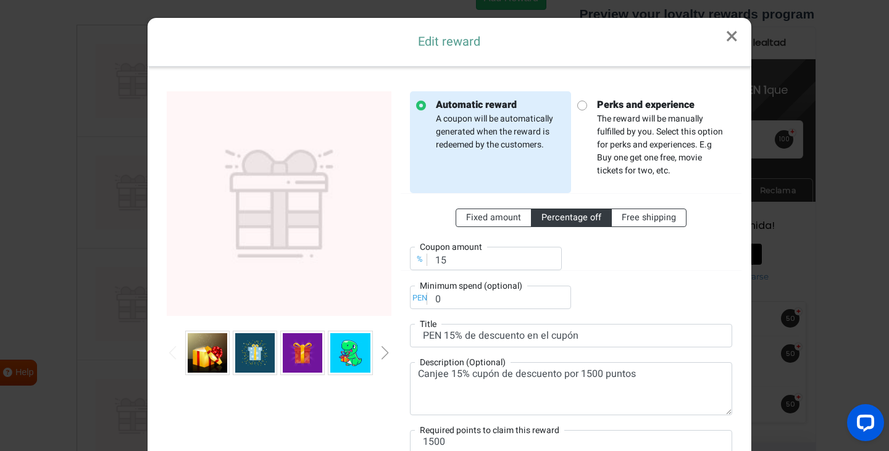
scroll to position [0, 0]
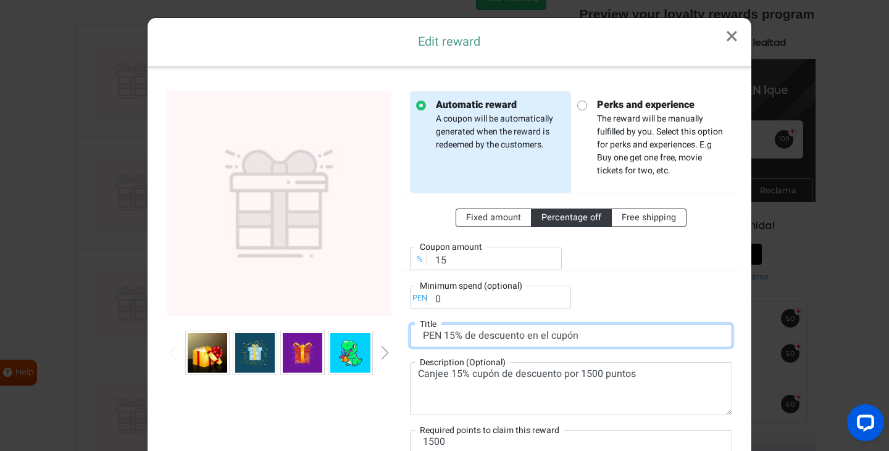
click at [425, 339] on input "PEN 15% de descuento en el cupón" at bounding box center [571, 335] width 322 height 23
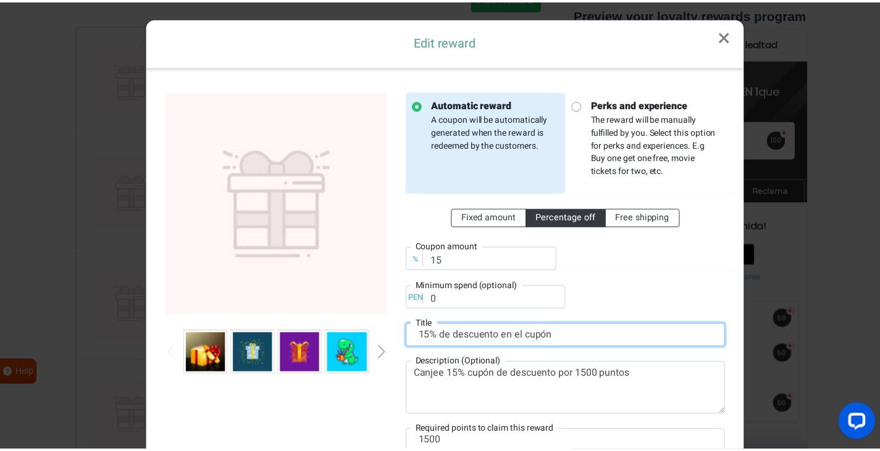
scroll to position [119, 0]
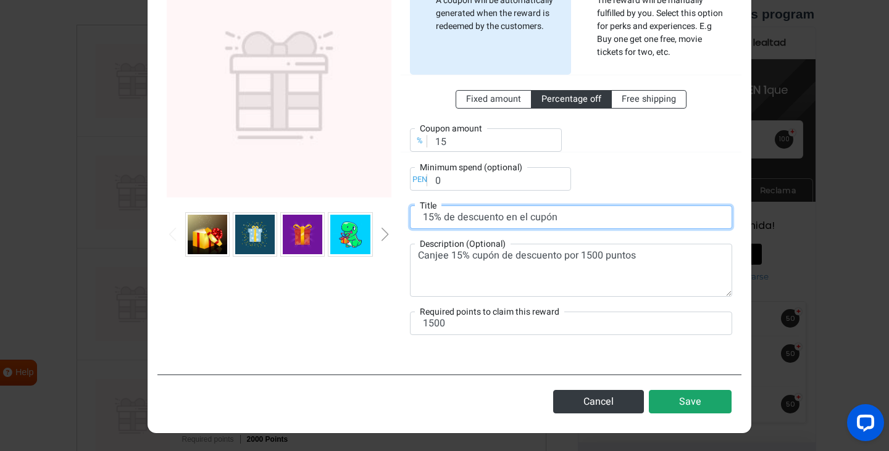
type input "15% de descuento en el cupón"
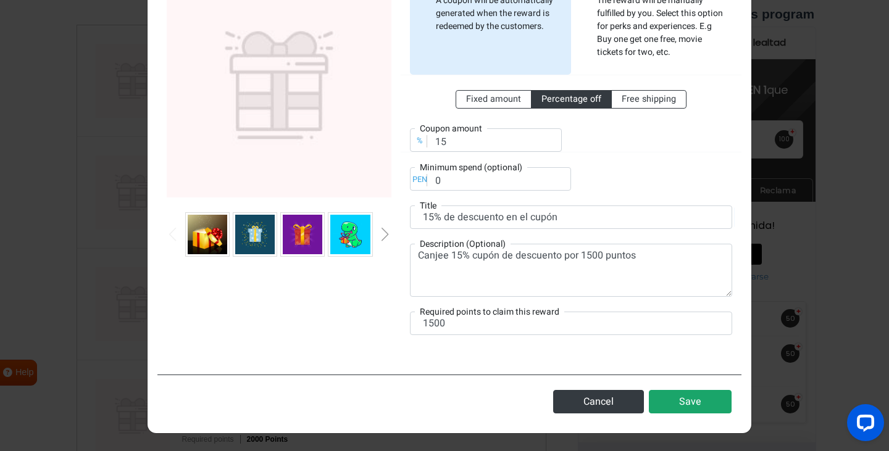
click at [703, 402] on button "Save" at bounding box center [690, 401] width 83 height 23
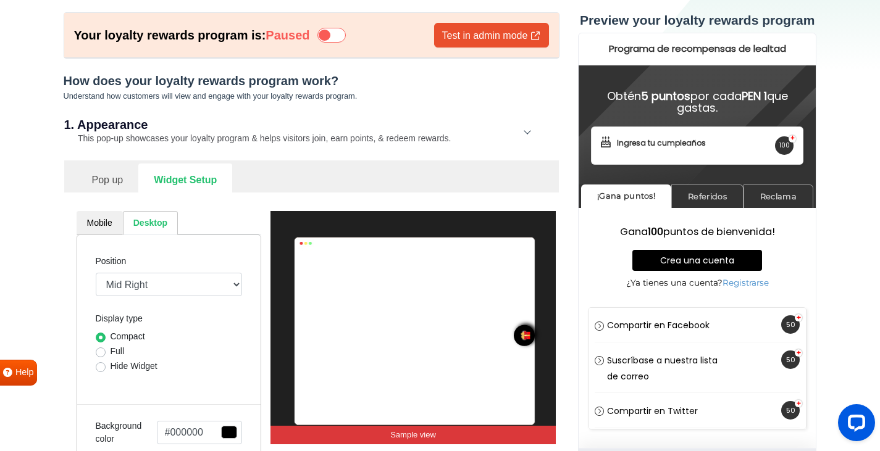
scroll to position [65, 0]
click at [99, 225] on link "Mobile" at bounding box center [100, 223] width 46 height 24
select select "right"
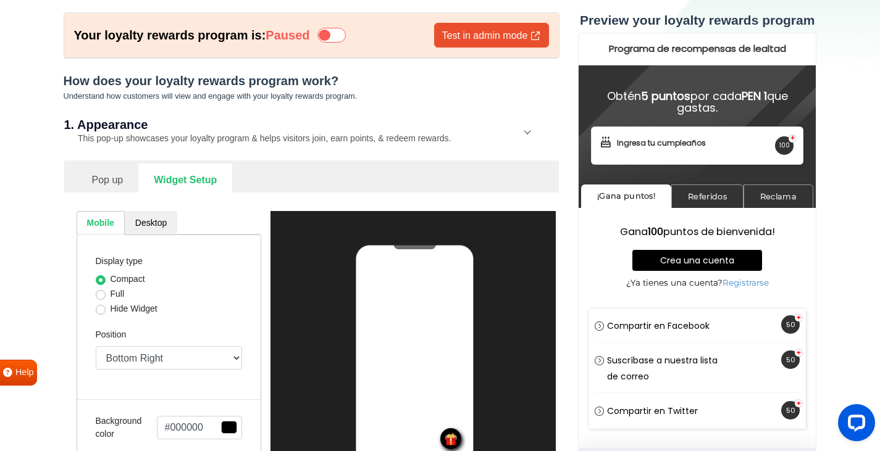
click at [108, 183] on link "Pop up" at bounding box center [108, 179] width 62 height 30
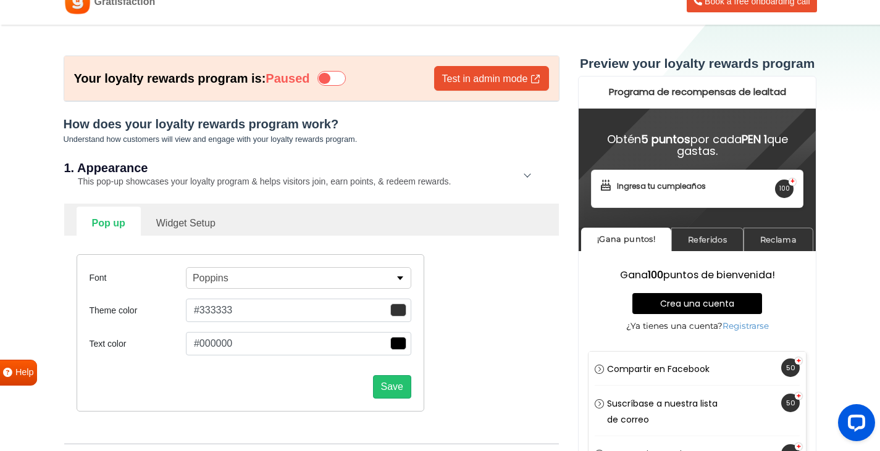
scroll to position [0, 0]
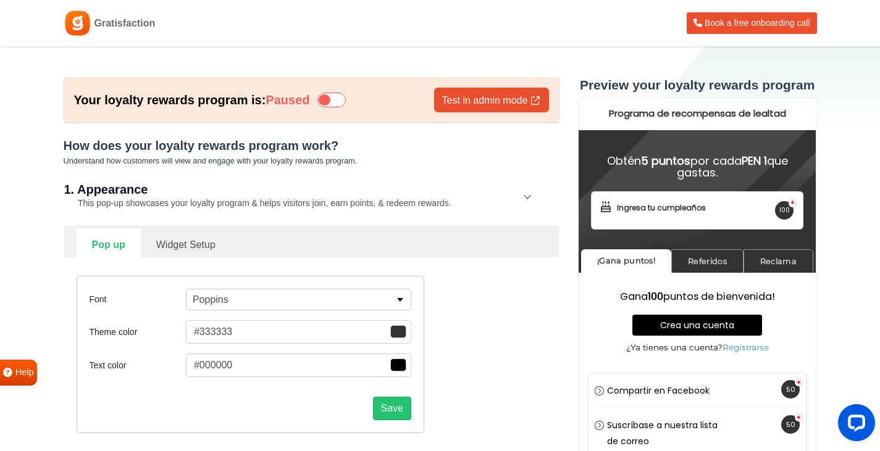
click at [336, 101] on icon at bounding box center [331, 100] width 28 height 15
